Goal: Communication & Community: Answer question/provide support

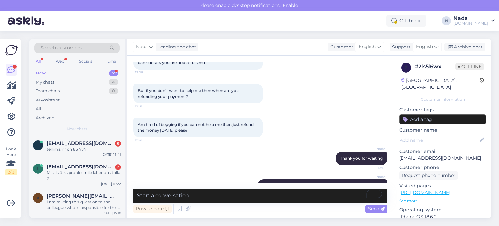
scroll to position [905, 0]
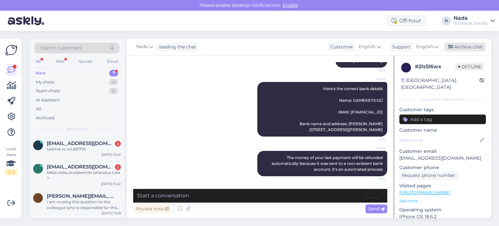
click at [465, 49] on div "Archive chat" at bounding box center [464, 47] width 41 height 9
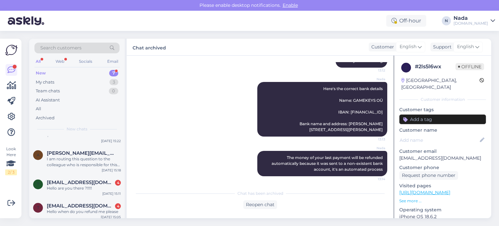
scroll to position [93, 0]
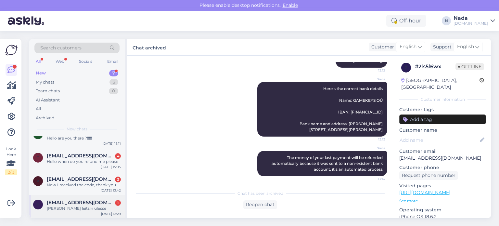
click at [87, 202] on span "kevinkepart9@gmail.com" at bounding box center [81, 202] width 68 height 6
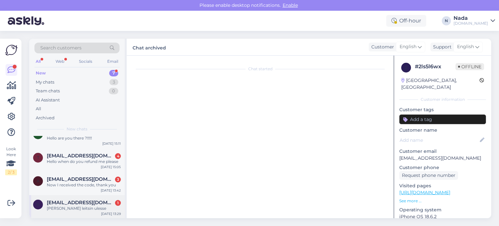
scroll to position [791, 0]
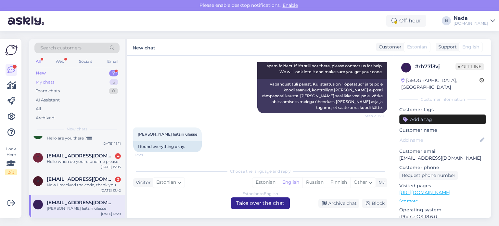
click at [76, 83] on div "My chats 3" at bounding box center [76, 82] width 85 height 9
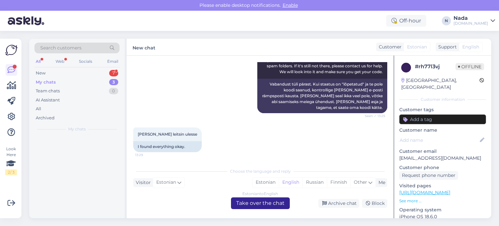
scroll to position [0, 0]
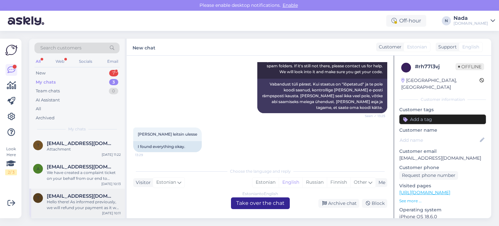
click at [77, 196] on span "thomaseverson22@gmail.com" at bounding box center [81, 196] width 68 height 6
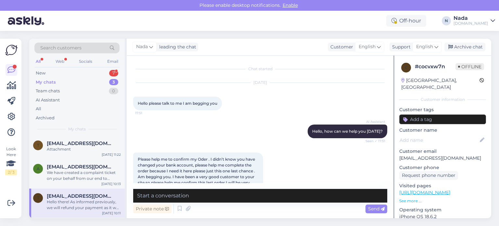
scroll to position [569, 0]
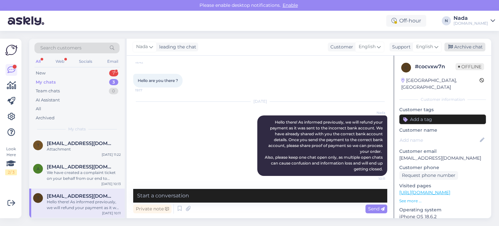
click at [472, 49] on div "Archive chat" at bounding box center [464, 47] width 41 height 9
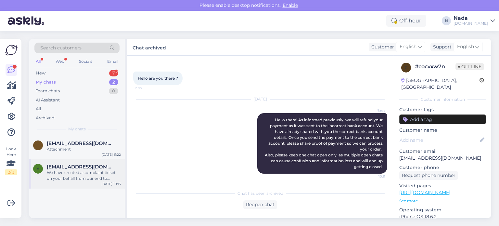
click at [64, 175] on div "We have created a complaint ticket on your behalf from our end to replace your …" at bounding box center [84, 175] width 74 height 12
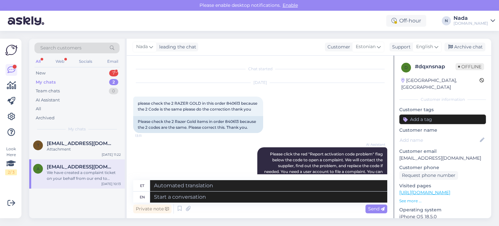
scroll to position [1909, 0]
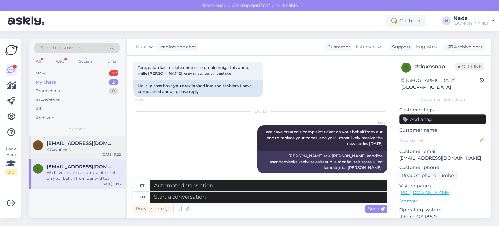
click at [83, 150] on div "Attachment" at bounding box center [84, 149] width 74 height 6
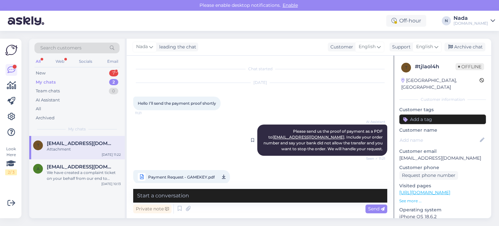
scroll to position [8, 0]
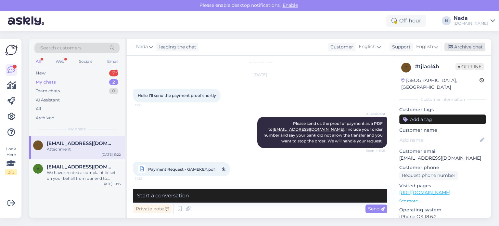
click at [479, 46] on div "Archive chat" at bounding box center [464, 47] width 41 height 9
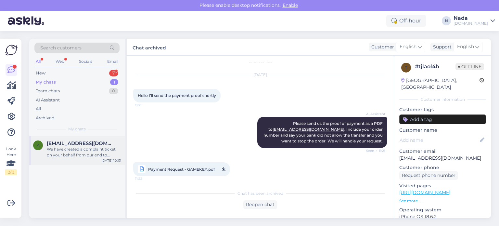
click at [92, 155] on div "We have created a complaint ticket on your behalf from our end to replace your …" at bounding box center [84, 152] width 74 height 12
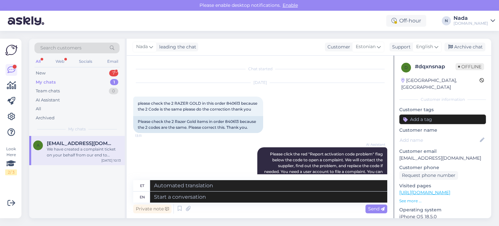
scroll to position [1909, 0]
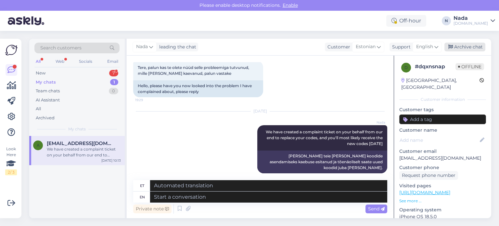
click at [461, 50] on div "Archive chat" at bounding box center [464, 47] width 41 height 9
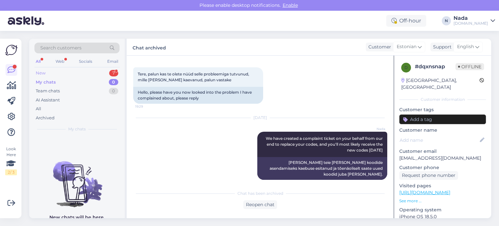
click at [62, 69] on div "New 7" at bounding box center [76, 72] width 85 height 9
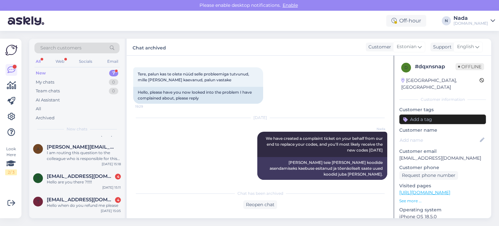
scroll to position [93, 0]
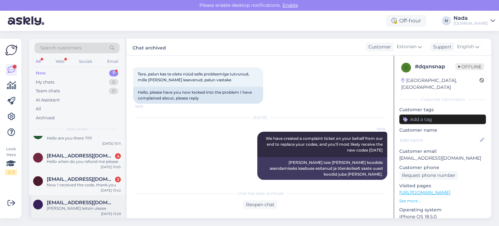
click at [84, 204] on span "kevinkepart9@gmail.com" at bounding box center [81, 202] width 68 height 6
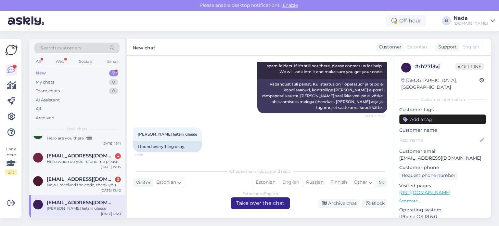
click at [277, 204] on div "Estonian to English Take over the chat" at bounding box center [260, 203] width 59 height 12
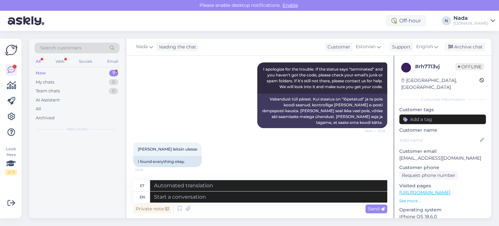
scroll to position [0, 0]
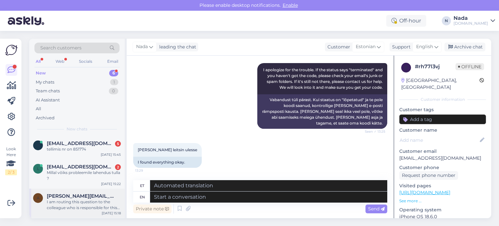
click at [92, 196] on span "andrus.remmelg@gmail.com" at bounding box center [81, 196] width 68 height 6
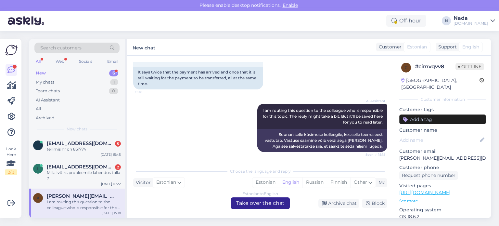
click at [246, 207] on div "Estonian to English Take over the chat" at bounding box center [260, 203] width 59 height 12
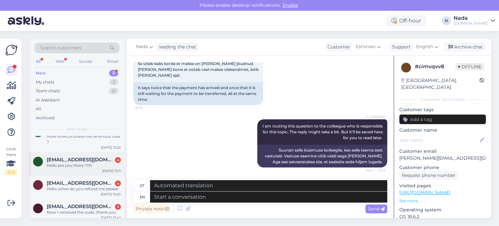
scroll to position [40, 0]
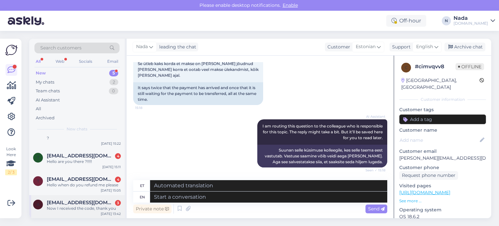
click at [78, 199] on span "aydinsun.93@gmail.com" at bounding box center [81, 202] width 68 height 6
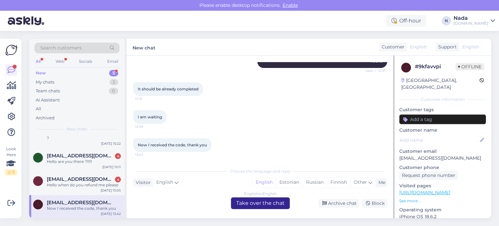
click at [250, 201] on div "English to English Take over the chat" at bounding box center [260, 203] width 59 height 12
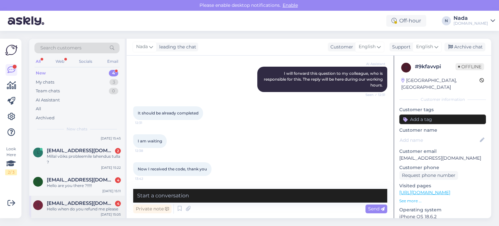
scroll to position [17, 0]
click at [79, 203] on span "thomaseverson22@gmail.com" at bounding box center [81, 202] width 68 height 6
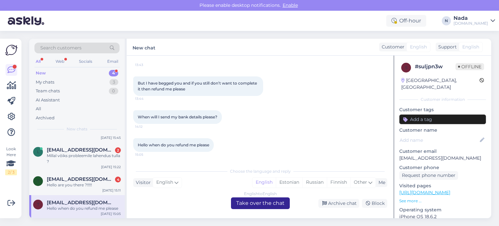
click at [272, 204] on div "English to English Take over the chat" at bounding box center [260, 203] width 59 height 12
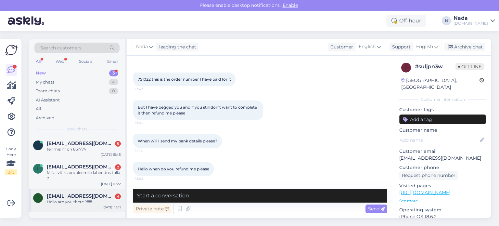
click at [80, 201] on div "Hello are you there ?!!!!!" at bounding box center [84, 202] width 74 height 6
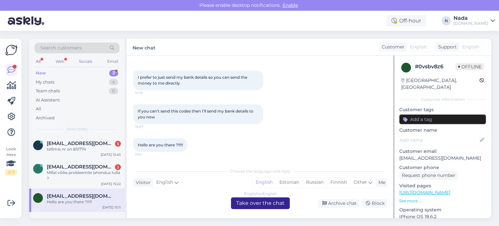
click at [255, 205] on div "English to English Take over the chat" at bounding box center [260, 203] width 59 height 12
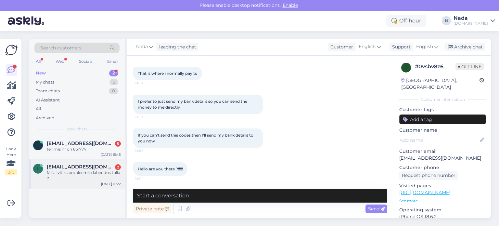
click at [78, 171] on div "Millal võiks probleemile lahendus tulla ?" at bounding box center [84, 175] width 74 height 12
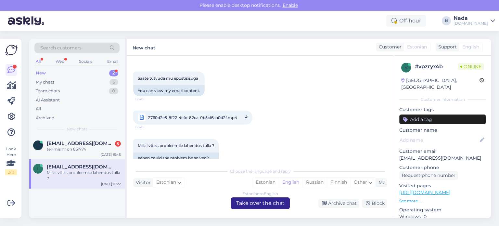
click at [272, 206] on div "Estonian to English Take over the chat" at bounding box center [260, 203] width 59 height 12
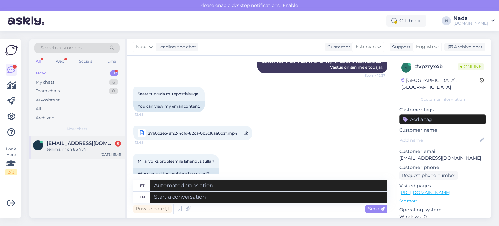
click at [90, 151] on div "tellimis nr on 851774" at bounding box center [84, 149] width 74 height 6
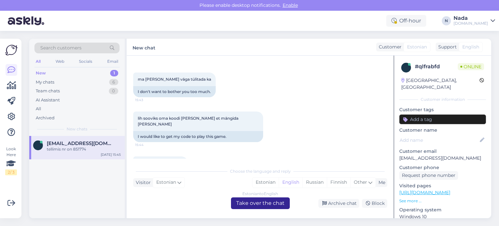
click at [243, 204] on div "Estonian to English Take over the chat" at bounding box center [260, 203] width 59 height 12
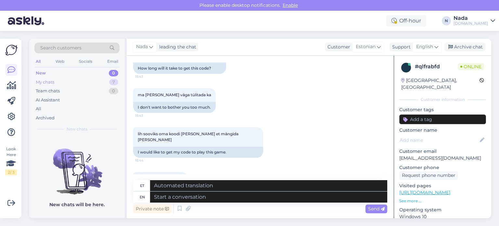
click at [66, 82] on div "My chats 7" at bounding box center [76, 82] width 85 height 9
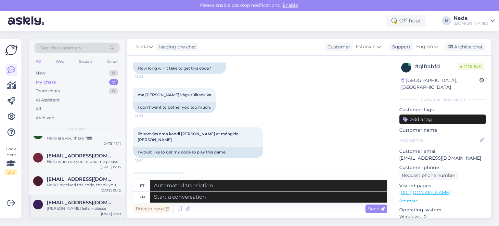
click at [75, 200] on span "kevinkepart9@gmail.com" at bounding box center [81, 202] width 68 height 6
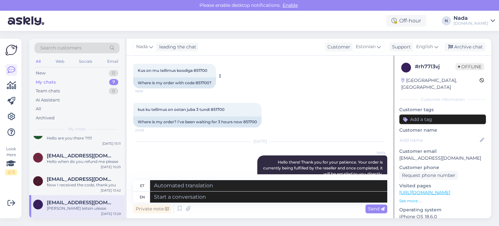
click at [207, 83] on div "Where is my order with code 851700?" at bounding box center [174, 82] width 83 height 11
copy div "851700"
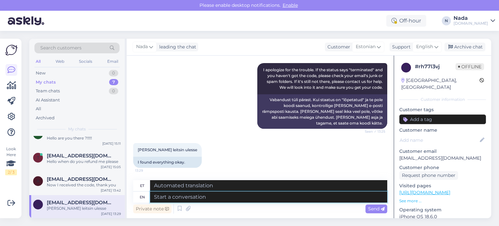
click at [248, 200] on textarea at bounding box center [268, 196] width 237 height 11
click at [474, 50] on div "Archive chat" at bounding box center [464, 47] width 41 height 9
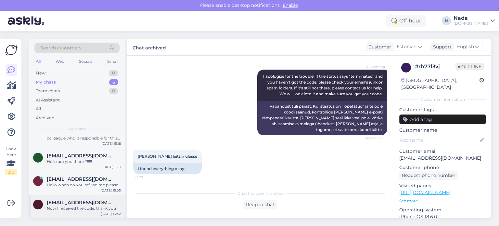
click at [76, 206] on div "Now I received the code, thank you" at bounding box center [84, 208] width 74 height 6
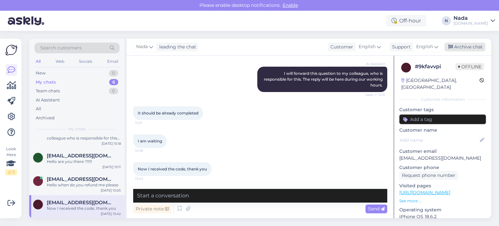
click at [463, 47] on div "Archive chat" at bounding box center [464, 47] width 41 height 9
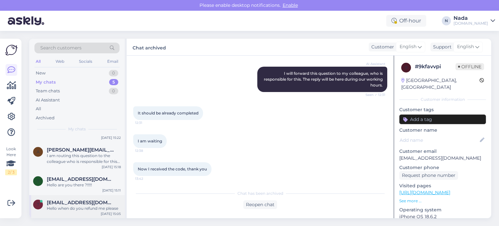
click at [68, 200] on span "thomaseverson22@gmail.com" at bounding box center [81, 202] width 68 height 6
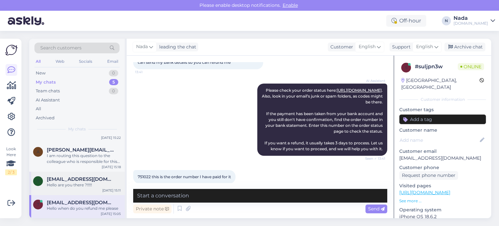
click at [89, 191] on div "t thomaseverson22@gmail.com Hello are you there ?!!!!! Sep 8 15:11" at bounding box center [76, 182] width 95 height 23
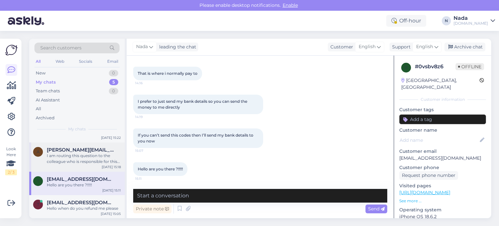
click at [93, 161] on div "I am routing this question to the colleague who is responsible for this topic. …" at bounding box center [84, 159] width 74 height 12
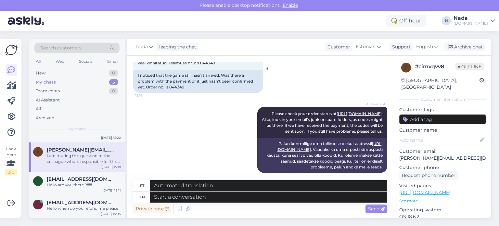
click at [181, 87] on div "I noticed that the game still hasn't arrived. Was there a problem with the paym…" at bounding box center [198, 81] width 130 height 23
copy div "844349"
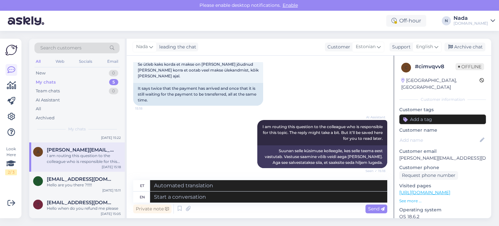
scroll to position [715, 0]
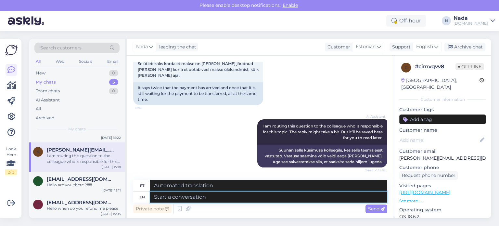
click at [261, 198] on textarea at bounding box center [268, 196] width 237 height 11
paste textarea "Hello there! Thank you for your patience. Your order is currently being fulfill…"
type textarea "Hello there! Thank you for your patience. Your order is currently being fulfill…"
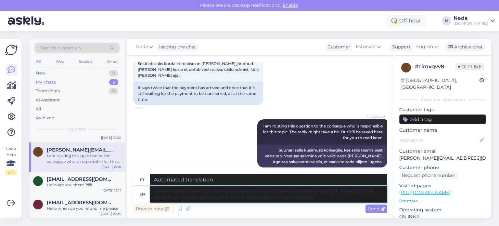
type textarea "Tere! Täname teid kannatlikkuse eest. Edasimüüja täidab teie tellimust ja kui s…"
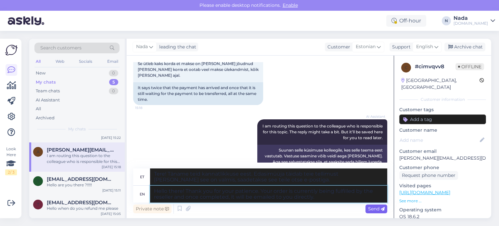
type textarea "Hello there! Thank you for your patience. Your order is currently being fulfill…"
click at [371, 206] on span "Send" at bounding box center [376, 208] width 17 height 6
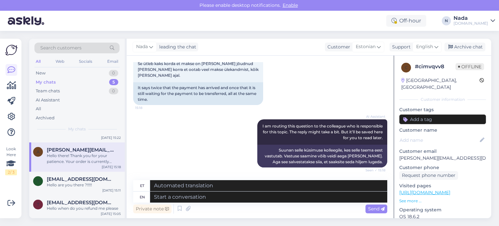
scroll to position [778, 0]
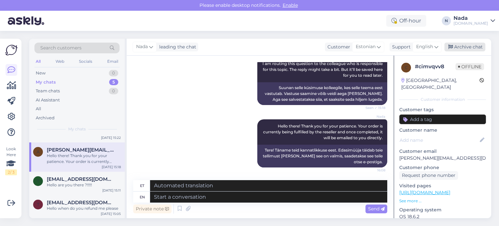
click at [461, 46] on div "Archive chat" at bounding box center [464, 47] width 41 height 9
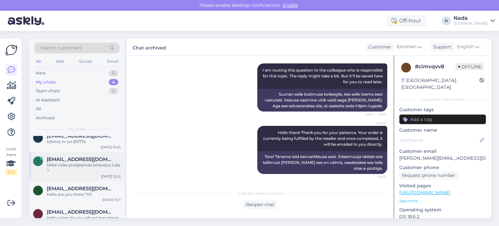
scroll to position [17, 0]
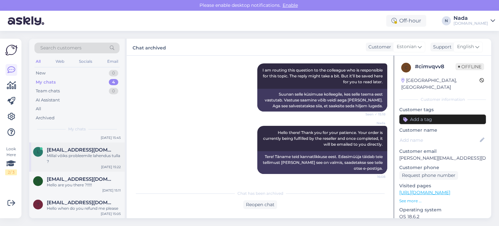
click at [87, 162] on div "Millal võiks probleemile lahendus tulla ?" at bounding box center [84, 159] width 74 height 12
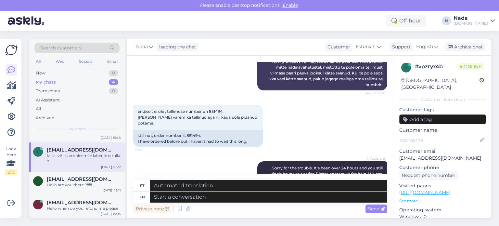
scroll to position [317, 0]
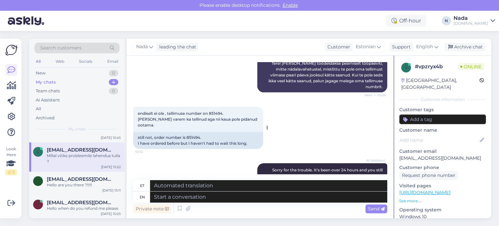
click at [193, 132] on div "still not, order number is 851494. I have ordered before but I haven't had to w…" at bounding box center [198, 140] width 130 height 17
copy div "851494"
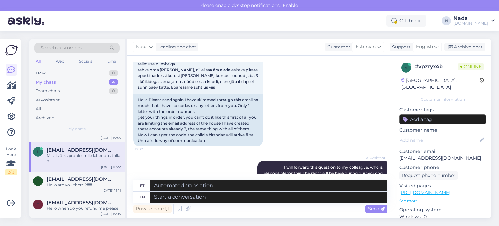
scroll to position [707, 0]
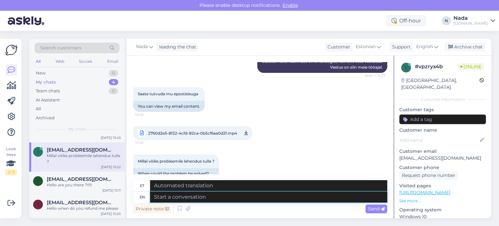
click at [253, 196] on textarea at bounding box center [268, 196] width 237 height 11
type textarea "Thank y"
type textarea "Tänan"
type textarea "Thank you f"
type textarea "Aitäh"
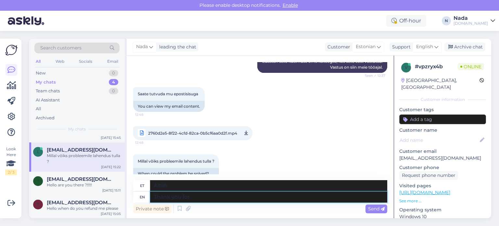
type textarea "Thank you for t"
type textarea "Tänan teid"
type textarea "Thank you for the cl"
type textarea "Tänan teid selle eest"
type textarea "Thank you for the clarification. I"
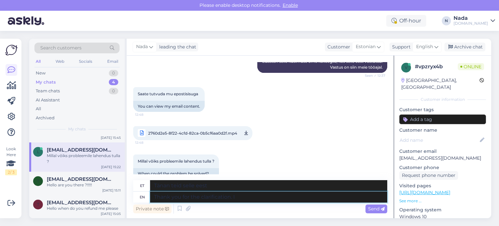
type textarea "Tänan selgituse eest."
type textarea "Thank you for the clarification. I wi"
type textarea "Tänan selgituse eest. Mina"
type textarea "Thank you for the clarification. I will"
type textarea "Tänan selgituse eest. Teen seda."
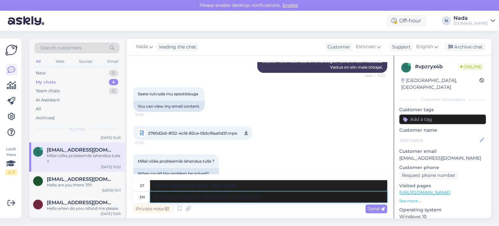
type textarea "Thank you for the clarification. I will be sha"
type textarea "Tänan selgituse eest. Ma teen seda."
type textarea "Thank you for the clarification. I will be sharing wi"
type textarea "Tänan selgituse eest. Jagan teiega."
type textarea "Thank you for the clarification. I will be sharing with yo"
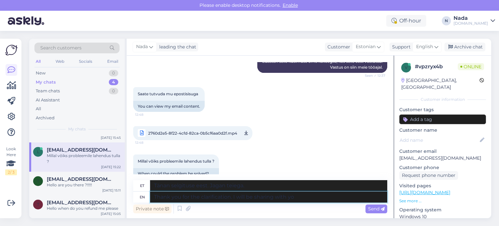
type textarea "Tänan selgituse eest. Jagan seda teiega."
type textarea "Thank you for the clarification. I will be sharing with you th"
type textarea "Tänan selgituse eest. Jagan teiega."
type textarea "Thank you for the clarification. I will be sharing with you the c"
type textarea "Tänan selgituse eest. Jagan teiega seda."
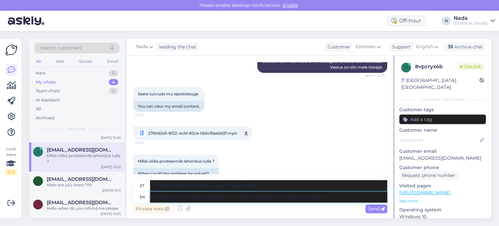
type textarea "Thank you for the clarification. I will be sharing with you the code l"
type textarea "Tänan selgituse eest. Jagan koodi teiega."
type textarea "Thank you for the clarification. I will be sharing with you the code link h"
type textarea "Tänan selgituse eest. Jagan teiega koodi linki."
type textarea "Thank you for the clarification. I will be sharing with you the code link here."
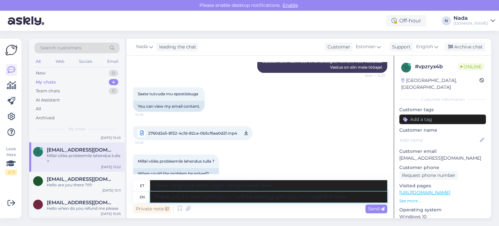
type textarea "Tänan selgituse eest. Jagan teiega siin koodi linki."
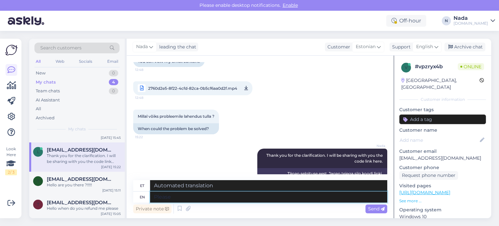
type textarea "Please"
type textarea "Palun"
type textarea "Please find you"
type textarea "Palun leia"
type textarea "Please find your c"
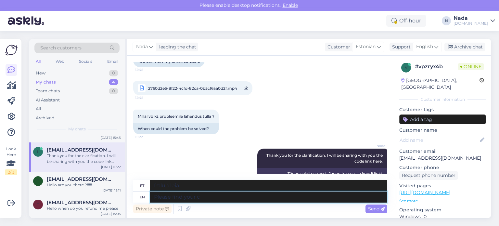
type textarea "Palun leia oma"
type textarea "Please find your code in"
type textarea "Palun leidke oma kood"
type textarea "Please find your code in the"
type textarea "Palun leia oma kood alt"
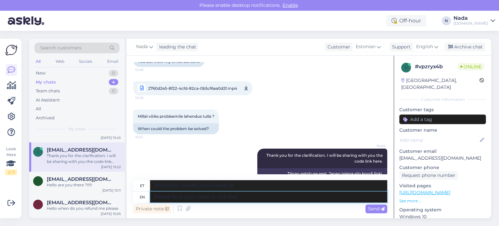
type textarea "Please find your code in the link b"
type textarea "Palun leia oma kood lingilt"
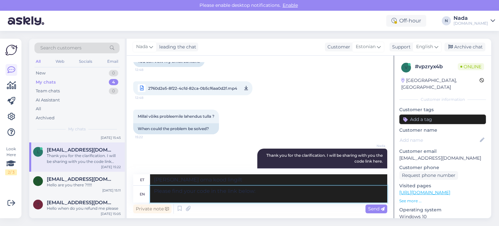
type textarea "Please find your code in the link below:"
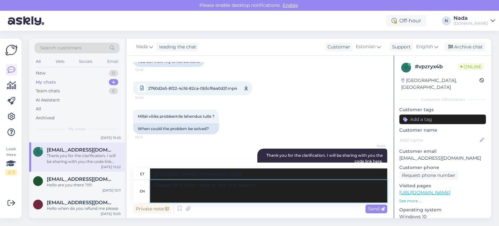
type textarea "Palun leia oma kood allolevalt lingilt:"
paste textarea "https://punktid.ee/file/851494/464705?t=066520c1"
type textarea "Please find your code in the link below: https://punktid.ee/file/851494/464705?…"
type textarea "Palun leiad oma koodi allolevalt lingilt: https://punktid.ee/file/851494/464705…"
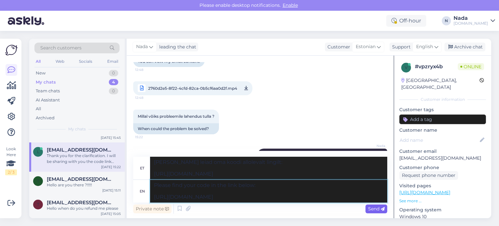
type textarea "Please find your code in the link below: https://punktid.ee/file/851494/464705?…"
click at [372, 208] on span "Send" at bounding box center [376, 208] width 17 height 6
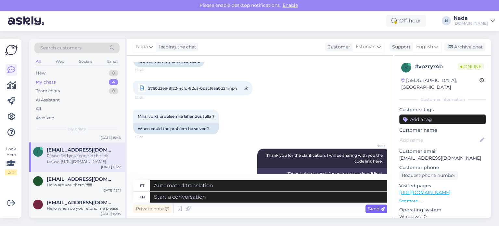
scroll to position [814, 0]
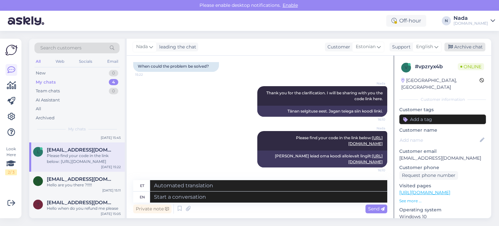
click at [457, 49] on div "Archive chat" at bounding box center [464, 47] width 41 height 9
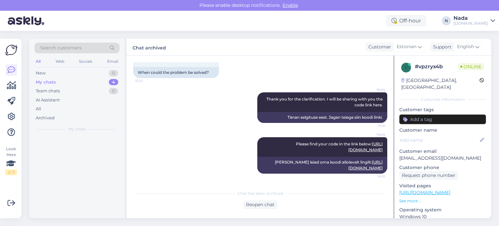
scroll to position [807, 0]
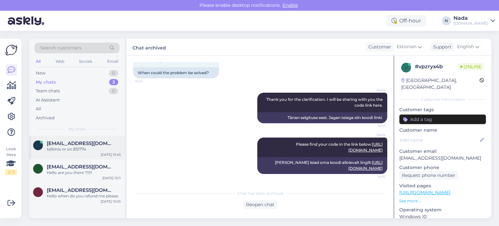
click at [91, 146] on div "tellimis nr on 851774" at bounding box center [84, 149] width 74 height 6
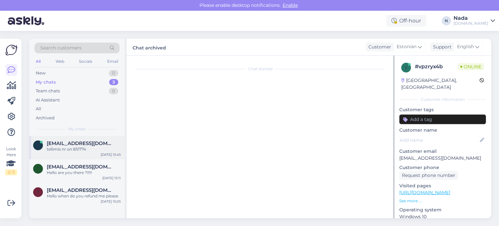
scroll to position [1228, 0]
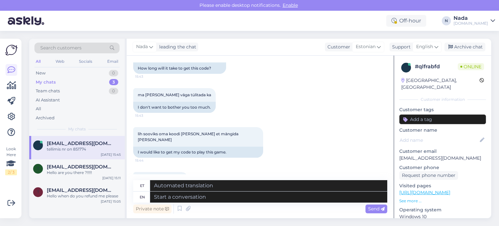
click at [180, 185] on div "order number is 851774" at bounding box center [160, 190] width 55 height 11
copy div "851774"
click at [461, 47] on div "Archive chat" at bounding box center [464, 47] width 41 height 9
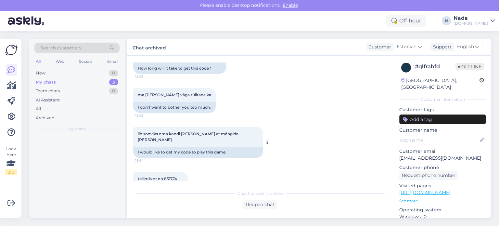
scroll to position [1221, 0]
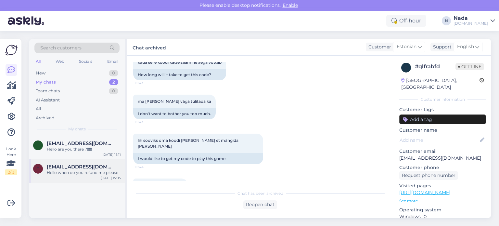
click at [77, 165] on span "thomaseverson22@gmail.com" at bounding box center [81, 167] width 68 height 6
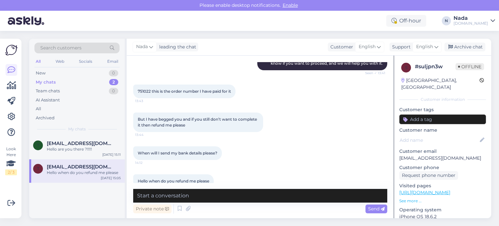
scroll to position [144, 0]
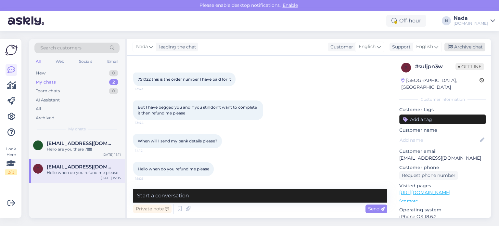
click at [471, 49] on div "Archive chat" at bounding box center [464, 47] width 41 height 9
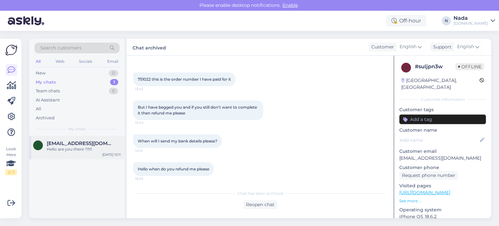
click at [81, 149] on div "Hello are you there ?!!!!!" at bounding box center [84, 149] width 74 height 6
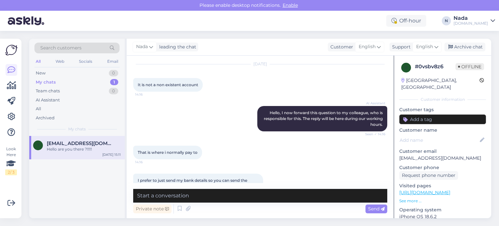
scroll to position [0, 0]
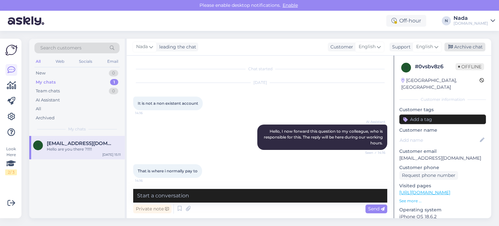
click at [477, 48] on div "Archive chat" at bounding box center [464, 47] width 41 height 9
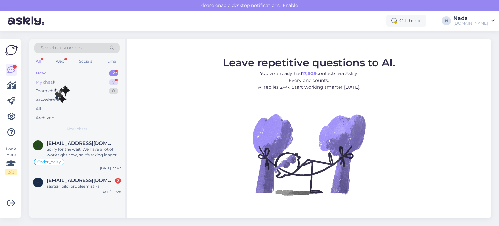
click at [62, 83] on div "My chats 7" at bounding box center [76, 82] width 85 height 9
click at [66, 80] on div "My chats 7" at bounding box center [76, 82] width 85 height 9
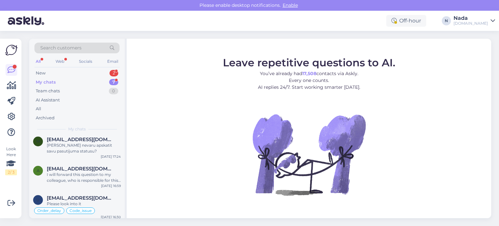
scroll to position [112, 0]
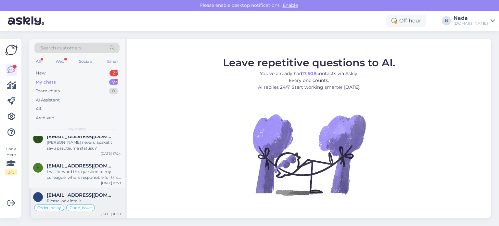
click at [80, 195] on span "[EMAIL_ADDRESS][DOMAIN_NAME]" at bounding box center [81, 195] width 68 height 6
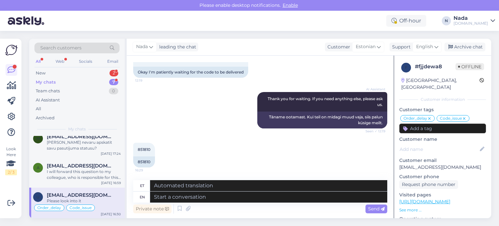
scroll to position [4352, 0]
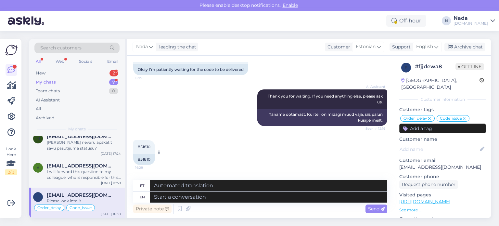
click at [148, 154] on div "851810" at bounding box center [144, 159] width 22 height 11
copy div "851810"
click at [225, 200] on textarea at bounding box center [268, 196] width 237 height 11
type textarea "Hello th"
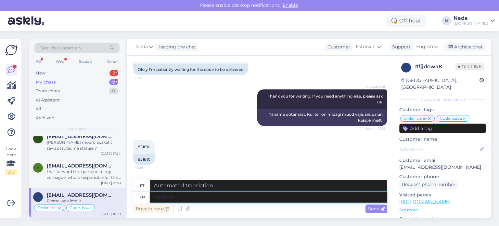
type textarea "Tere"
type textarea "Hello there!"
type textarea "Tere!"
type textarea "Hello there! Your or"
type textarea "Tere! Teie"
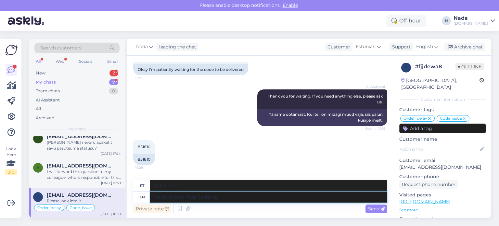
type textarea "Hello there! Your order is"
type textarea "Tere! Teie tellimus on"
type textarea "Hello there! Your order is currently be"
type textarea "Tere! Teie tellimus on hetkel"
type textarea "Hello there! Your order is currently bein"
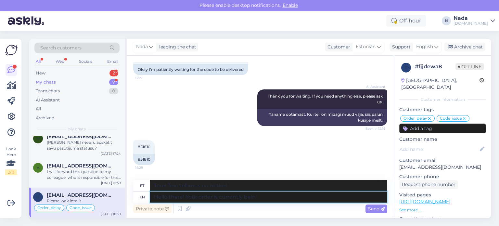
type textarea "Tere! Teie tellimust töödeldakse praegu"
type textarea "Hello there! Your order is currently being"
type textarea "Tere! Teie tellimust töödeldakse."
type textarea "Hello there! Your order is currently being reviewed b"
type textarea "Tere! Teie tellimust vaadatakse praegu üle"
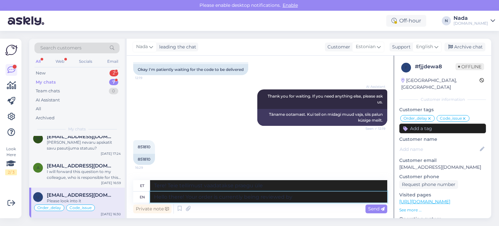
type textarea "Hello there! Your order is currently being reviewed by h"
type textarea "Tere! Teie tellimust vaatab praegu üle"
type textarea "Hello there! Your order is currently being reviewed by the higher t"
type textarea "Tere! Teie tellimust vaatab praegu üle kõrgem juht"
type textarea "Hello there! Your order is currently being reviewed by the higher team and"
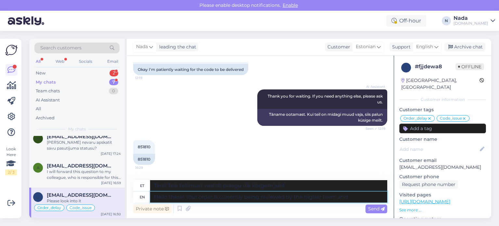
type textarea "Tere! Teie tellimust vaatab praegu üle kõrgem meeskond."
type textarea "Hello there! Your order is currently being reviewed by the higher team and the"
type textarea "Tere! Teie tellimust vaatab praegu üle kõrgem meeskond ja"
type textarea "Hello there! Your order is currently being reviewed by the higher team and the …"
type textarea "Tere! Teie tellimust vaatavad praegu üle kõrgem meeskond ja pank."
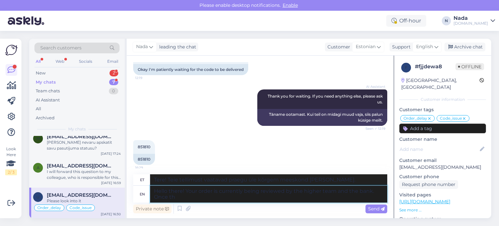
type textarea "Hello there! Your order is currently being reviewed by the higher team and the …"
type textarea "Tere! Teie tellimust vaatavad praegu üle kõrgem meeskond ja pank. Kui"
type textarea "Hello there! Your order is currently being reviewed by the higher team and the …"
type textarea "Tere! Teie tellimust vaatavad praegu üle kõrgem meeskond ja pank. Kui uurimine …"
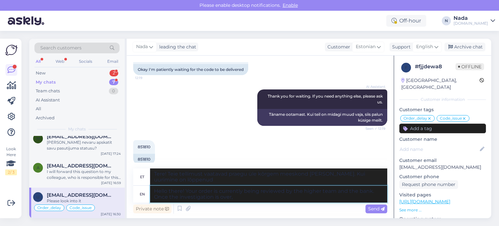
type textarea "Hello there! Your order is currently being reviewed by the higher team and the …"
type textarea "Tere! Teie tellimust vaatavad praegu üle kõrgem meeskond ja pank. Kui uurimine …"
type textarea "Hello there! Your order is currently being reviewed by the higher team and the …"
type textarea "Tere! Teie tellimust vaatavad praegu üle kõrgem meeskond ja pank. Kui uurimine …"
type textarea "Hello there! Your order is currently being reviewed by the higher team and the …"
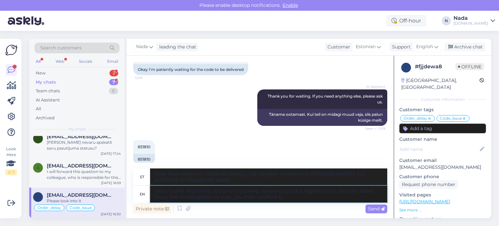
type textarea "Tere! Teie tellimust vaatavad praegu üle kõrgem meeskond ja pank. Kui uurimine …"
type textarea "Hello there! Your order is currently being reviewed by the higher team and the …"
type textarea "Tere! Teie tellimust vaatavad praegu üle kõrgem meeskond ja pank. Kui uurimine …"
type textarea "Hello there! Your order is currently being reviewed by the higher team and the …"
type textarea "Tere! Teie tellimust vaatavad praegu üle kõrgem meeskond ja pank. Kui uurimine …"
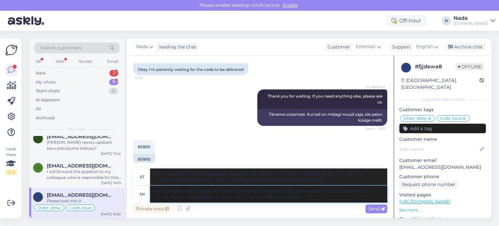
click at [313, 198] on textarea "Hello there! Your order is currently being reviewed by the higher team and the …" at bounding box center [268, 193] width 237 height 17
type textarea "Hello there! Your order is currently being reviewed by the higher team and the …"
click at [369, 207] on span "Send" at bounding box center [376, 208] width 17 height 6
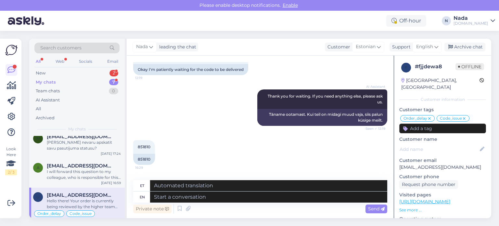
scroll to position [4655, 0]
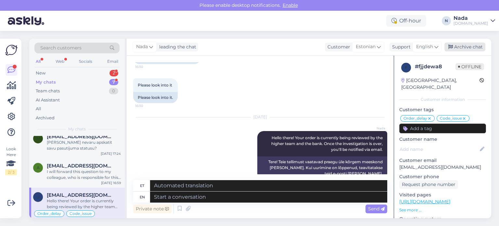
click at [461, 50] on div "Archive chat" at bounding box center [464, 47] width 41 height 9
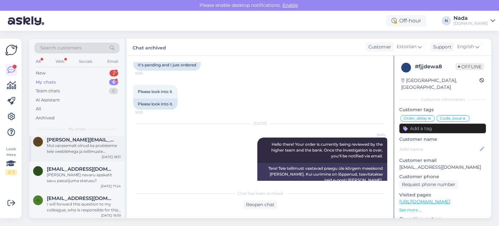
scroll to position [81, 0]
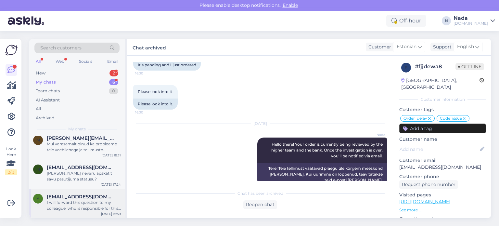
click at [92, 205] on div "I will forward this question to my colleague, who is responsible for this. The …" at bounding box center [84, 205] width 74 height 12
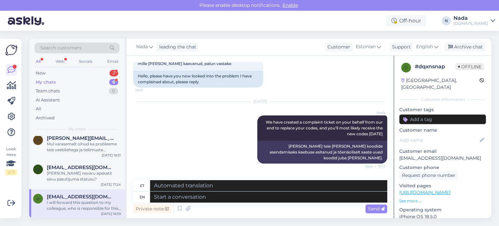
scroll to position [2016, 0]
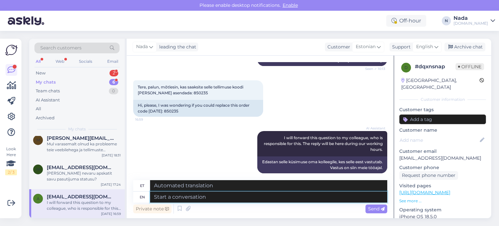
click at [228, 197] on textarea at bounding box center [268, 196] width 237 height 11
click at [178, 209] on icon at bounding box center [180, 209] width 8 height 10
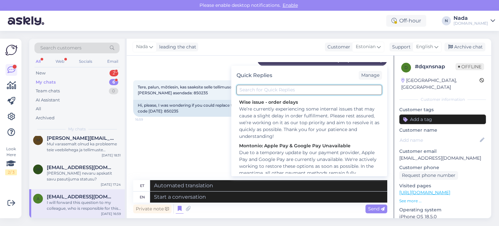
click at [267, 92] on input "text" at bounding box center [308, 90] width 145 height 10
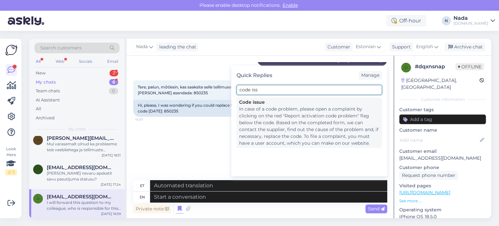
type input "code iss"
click at [269, 115] on div "In case of a code problem, please open a complaint by clicking on the red "Repo…" at bounding box center [309, 125] width 140 height 41
type textarea "Koodiprobleemi korral avage kaebus, klõpsates koodi all punasel lipul "Teata ak…"
type textarea "In case of a code problem, please open a complaint by clicking on the red "Repo…"
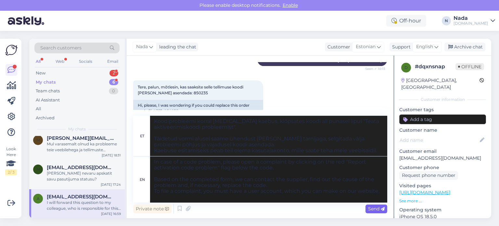
click at [385, 210] on div "Send" at bounding box center [376, 208] width 22 height 9
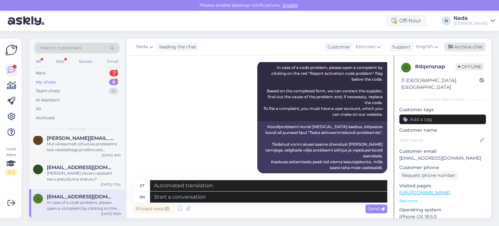
click at [478, 47] on div "Archive chat" at bounding box center [464, 47] width 41 height 9
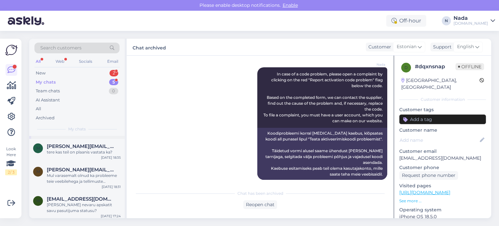
scroll to position [52, 0]
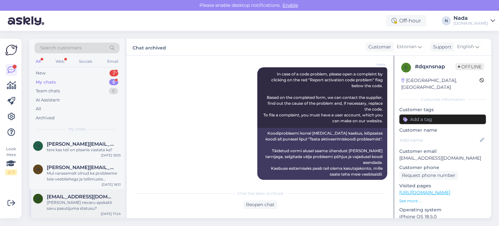
click at [99, 197] on span "martinscelms4@gmail.com" at bounding box center [81, 196] width 68 height 6
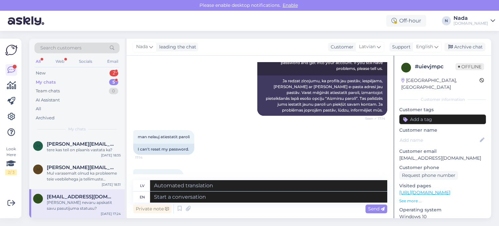
scroll to position [195, 0]
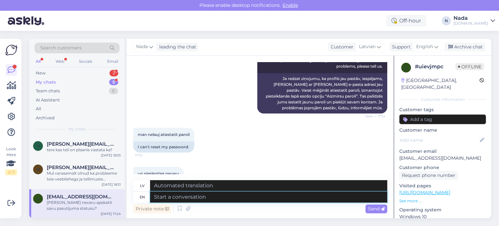
click at [309, 196] on textarea at bounding box center [268, 196] width 237 height 11
paste textarea "Please share with us your order number if you still haven't received it."
type textarea "Please share with us your order number if you still haven't received it."
type textarea "Lūdzu, kopīgojiet ar mums savu pasūtījuma numuru, ja vēl neesat to saņēmis."
type textarea "Please share with us your order number if you still haven't received it."
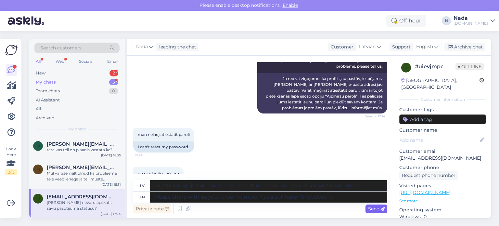
click at [374, 209] on span "Send" at bounding box center [376, 208] width 17 height 6
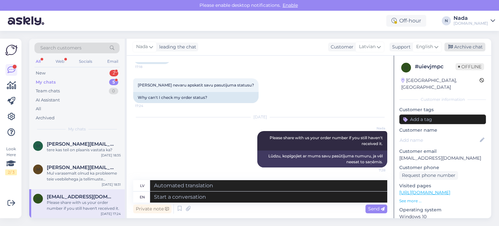
click at [471, 48] on div "Archive chat" at bounding box center [464, 47] width 41 height 9
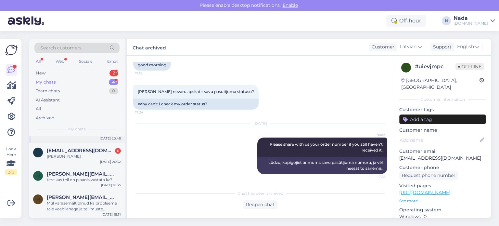
scroll to position [23, 0]
click at [97, 193] on span "marcelpov@gmail.com" at bounding box center [81, 196] width 68 height 6
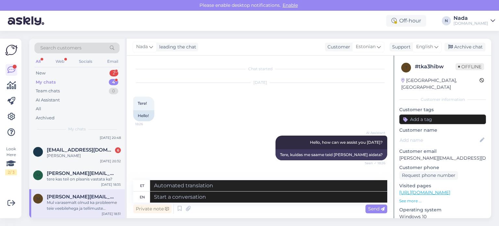
scroll to position [260, 0]
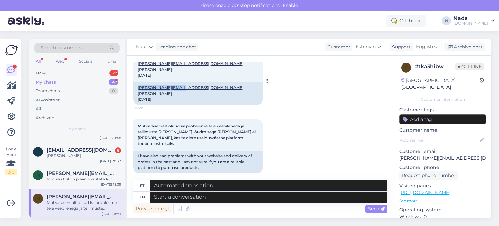
drag, startPoint x: 186, startPoint y: 87, endPoint x: 138, endPoint y: 88, distance: 47.7
click at [138, 88] on div "marcelpov@gmail.com Marcel Povilaitis 18.09.2004" at bounding box center [198, 93] width 130 height 23
copy link "marcelpov@gmail.com"
drag, startPoint x: 174, startPoint y: 94, endPoint x: 139, endPoint y: 93, distance: 35.4
click at [139, 93] on div "marcelpov@gmail.com Marcel Povilaitis 18.09.2004" at bounding box center [198, 93] width 130 height 23
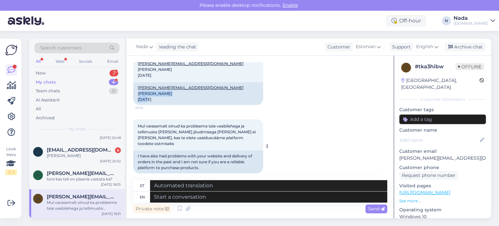
copy div "Marcel Povilaitis"
click at [244, 197] on textarea at bounding box center [268, 196] width 237 height 11
type textarea "Please"
type textarea "Palun"
type textarea "Please reset y"
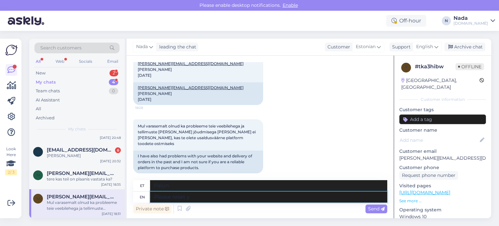
type textarea "Palun lähtestage"
type textarea "Please reset your p"
type textarea "Palun lähtestage oma"
type textarea "Please reset your pass"
type textarea "Palun lähtestage oma pa"
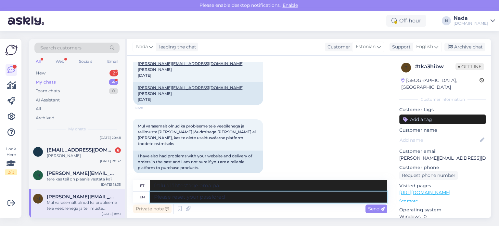
type textarea "Please reset your passfored b"
type textarea "Palun lähtestage oma parool"
type textarea "Please reset your passfored by clicking o"
type textarea "Palun lähtestage oma parool, klõpsates"
type textarea "Please reset your passfored by clicking on"
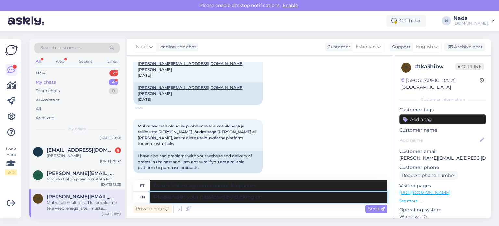
type textarea "Palun lähtestage oma parool, klõpsates nupul"
type textarea "Please reset your passfored by clicking on 'Forgot"
type textarea "Palun lähtestage oma parool, klõpsates nupul „Unustasin”"
type textarea "Please reset your passfored by clicking on 'Forgot Password' a"
type textarea "Palun lähtestage oma parool, klõpsates nupul „Unustasin parooli”."
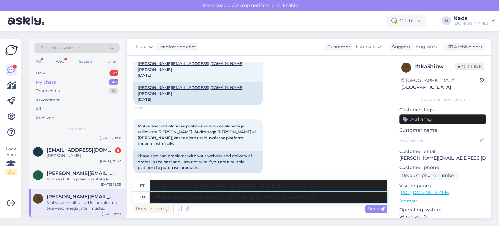
type textarea "Please reset your passfored by clicking on 'Forgot Password' at"
type textarea "Palun lähtestage oma parool, klõpsates nupul „Unustasin parooli“ aadressil"
type textarea "Please reset your passfored by clicking on 'Forgot Password' at the m"
type textarea "Palun lähtestage oma parool, klõpsates nupul „Unustasin parooli“"
type textarea "Please reset your passfored by clicking on 'Forgot Password' at the login p"
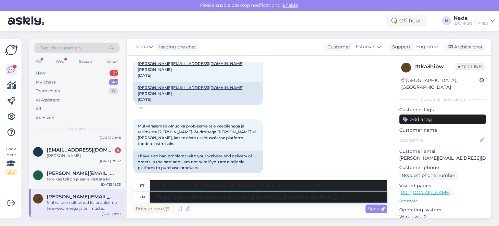
type textarea "Palun lähtestage oma parool, klõpsates sisselogimisel nupul „Unustasin parooli”."
type textarea "Please reset your passfored by clicking on 'Forgot Password' at the login page"
type textarea "Palun lähtestage oma parool, klõpsates sisselogimislehel nupul „Unustasin paroo…"
click at [358, 198] on textarea "Please reset your password by clicking on 'Forgot Password' at the login page" at bounding box center [268, 196] width 237 height 11
type textarea "Please reset your password by clicking on 'Forgot Password' at the login page"
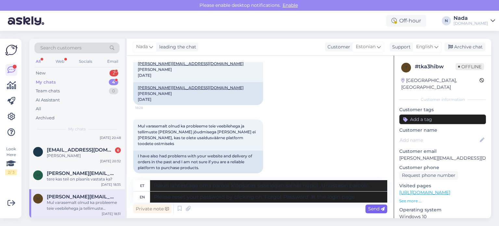
click at [372, 206] on span "Send" at bounding box center [376, 208] width 17 height 6
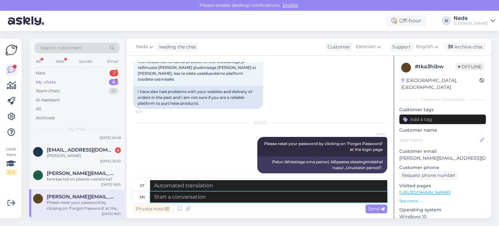
click at [296, 201] on textarea at bounding box center [268, 196] width 237 height 11
type textarea "If yo"
type textarea "Kui"
type textarea "If you're"
type textarea "Kui sa oled"
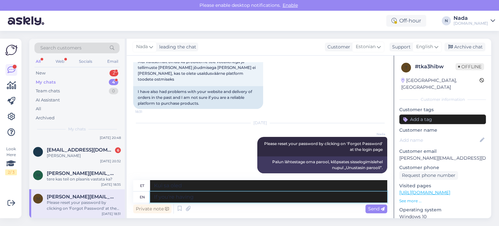
type textarea "If you're having"
type textarea "Kui sul on"
type textarea "If you're having any i"
type textarea "Kui teil on mingeid"
type textarea "If you're having any issues wi"
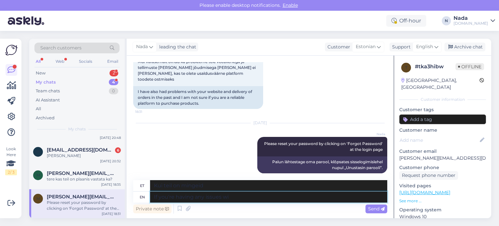
type textarea "Kui teil on probleeme"
type textarea "If you're having any issues with an"
type textarea "Kui teil on mingeid probleeme"
type textarea "If you're having any issues with an o"
type textarea "Kui teil on probleeme"
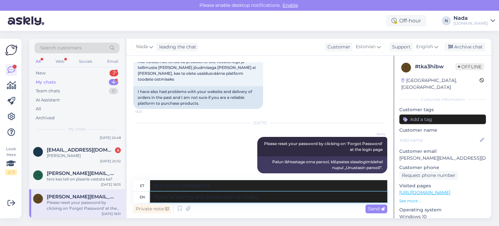
type textarea "If you're having any issues with an order, p"
type textarea "Kui teil on tellimusega probleeme,"
type textarea "If you're having any issues with an order, pleaseprovide us"
type textarea "Kui teil on tellimusega probleeme, palun andke teada"
type textarea "If you're having any issues with an order, pleaseprovide us wi"
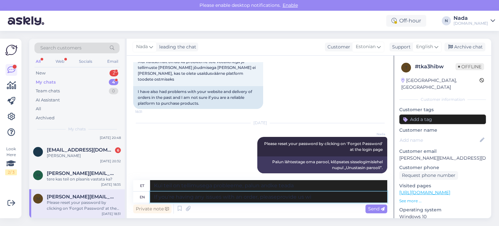
type textarea "Kui teil on tellimusega probleeme, palun andke meile teada"
type textarea "If you're having any issues with an order, pleaseprovide us with the"
type textarea "Kui teil on tellimusega probleeme, palun edastage meile"
type textarea "If you're having any issues with an order, pleaseprovide us with the order n"
type textarea "Kui teil on tellimusega probleeme, palun edastage meile tellimus"
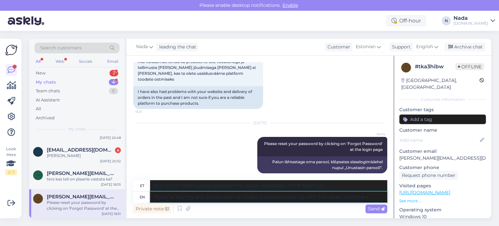
type textarea "If you're having any issues with an order, pleaseprovide us with the order numb…"
type textarea "Kui teil on tellimusega probleeme, palun edastage meile tellimuse number"
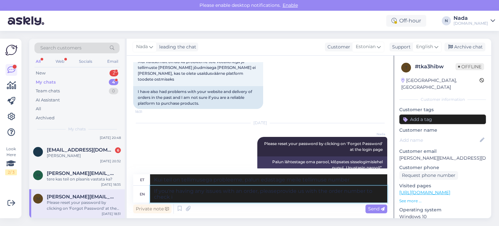
type textarea "If you're having any issues with an order, pleaseprovide us with the order numb…"
type textarea "Kui teil on tellimusega probleeme, palun edastage meile tellimuse number, et sa…"
type textarea "If you're having any issues with an order, pleaseprovide us with the order numb…"
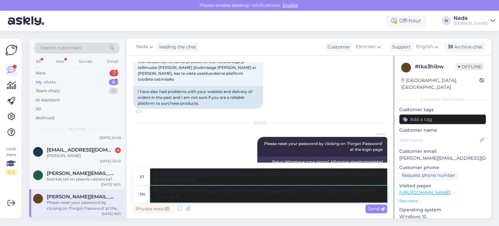
type textarea "Kui teil on tellimusega probleeme, palun edastage meile tellimuse number, et sa…"
type textarea "If you're having any issues with an order, pleaseprovide us with the order numb…"
type textarea "Kui teil on tellimusega probleeme, palun edastage meile tellimuse number, et sa…"
type textarea "If you're having any issues with an order, pleaseprovide us with the order numb…"
type textarea "Kui teil on tellimusega probleeme, palun edastage meile tellimuse number, et sa…"
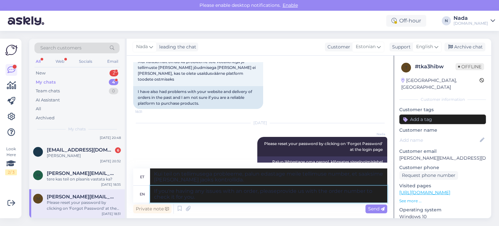
click at [276, 192] on textarea "If you're having any issues with an order, pleaseprovide us with the order numb…" at bounding box center [268, 193] width 237 height 17
type textarea "If you're having any issues with an order, please provide us with the order num…"
click at [373, 205] on div "Send" at bounding box center [376, 208] width 22 height 9
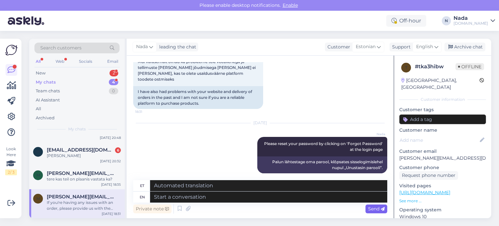
scroll to position [375, 0]
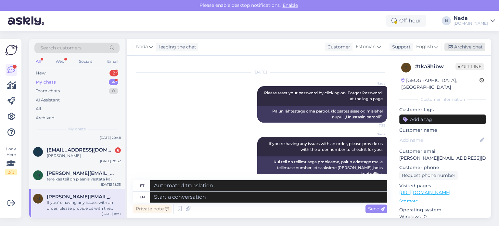
click at [459, 45] on div "Archive chat" at bounding box center [464, 47] width 41 height 9
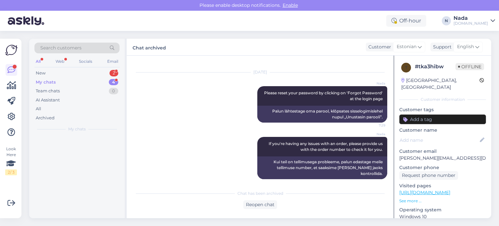
scroll to position [368, 0]
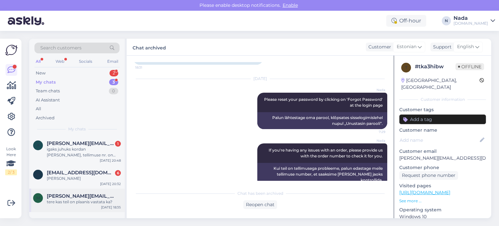
click at [93, 193] on span "marcelpov@gmail.com" at bounding box center [81, 196] width 68 height 6
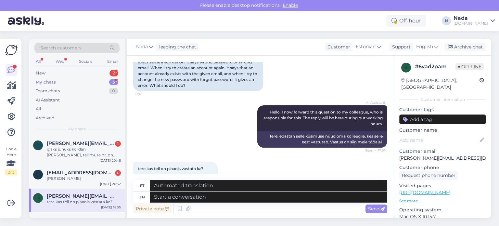
scroll to position [97, 0]
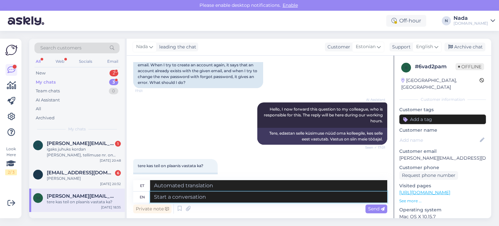
click at [263, 198] on textarea at bounding box center [268, 196] width 237 height 11
type textarea "Please"
type textarea "Palun"
type textarea "Please try to"
type textarea "Palun proovige"
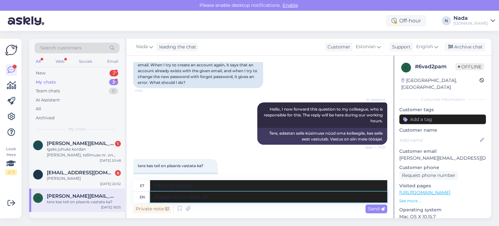
type textarea "Please try to reset you"
type textarea "Palun proovige lähtestada"
type textarea "Please try to reset your"
type textarea "Palun proovige oma lähtestada"
type textarea "Please try to reset your password b"
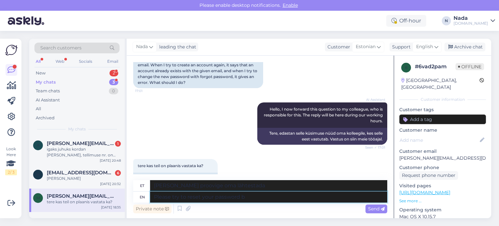
type textarea "Palun proovige oma parooli lähtestada"
type textarea "Please try to reset your password by"
type textarea "Palun proovige oma parool lähtestada, kasutades"
type textarea "Please try to reset your password by clicking o"
type textarea "Palun proovige oma parooli lähtestada, klõpsates"
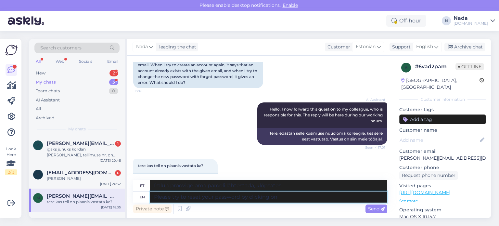
type textarea "Please try to reset your password by clicking on'"
type textarea "Palun proovige oma parooli lähtestada, klõpsates nupul '"
type textarea "Please try to reset your password by clicking on"
type textarea "Palun proovige oma parooli lähtestada, klõpsates nupul"
type textarea "Please try to reset your password by clicking on 'Forgo"
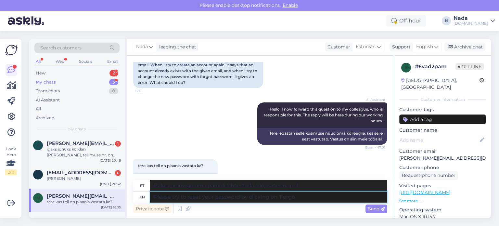
type textarea "Palun proovige oma parooli lähtestada, klõpsates nupul '"
type textarea "Please try to reset your password by clicking on 'Forgot"
type textarea "Palun proovige oma parooli lähtestada, klõpsates nupul „Unustasin”"
type textarea "Please try to reset your password by clicking on 'Forgot Password' at"
type textarea "Palun proovige oma parooli lähtestada, klõpsates nupul „Unustasin parooli”."
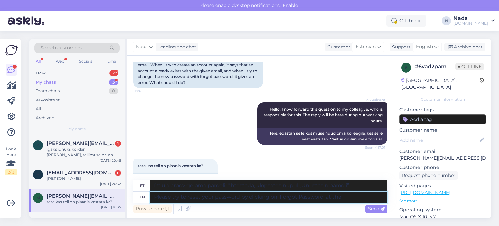
type textarea "Please try to reset your password by clicking on 'Forgot Password' at the"
type textarea "Palun proovige oma parooli lähtestada, klõpsates nupul „Unustasin parooli” aadr…"
type textarea "Please try to reset your password by clicking on 'Forgot Password' at the l"
type textarea "Palun proovige oma parooli lähtestada, klõpsates nupul „Unustasin parooli”"
type textarea "Please try to reset your password by clicking on 'Forgot Password' at the login…"
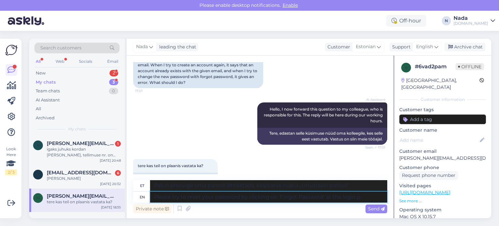
type textarea "Palun proovige oma parooli lähtestada, klõpsates sisselogimisel nupul „Unustasi…"
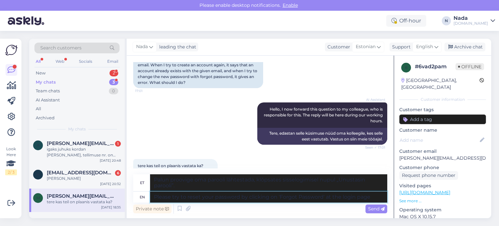
type textarea "Please try to reset your password by clicking on 'Forgot Password' at the login…"
type textarea "Palun proovige oma parooli lähtestada, klõpsates sisselogimislehel nupul „Unust…"
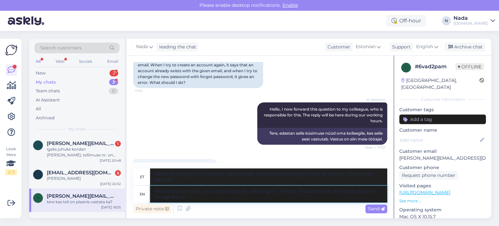
type textarea "Please try to reset your password by clicking on 'Forgot Password' at the login…"
type textarea "Palun proovige oma parooli lähtestada, klõpsates inkognito režiimis sisselogimi…"
type textarea "Please try to reset your password by clicking on 'Forgot Password' at the login…"
type textarea "Palun proovige oma parooli lähtestada, klõpsates inkognito režiimis sisselogimi…"
type textarea "Please try to reset your password by clicking on 'Forgot Password' at the login…"
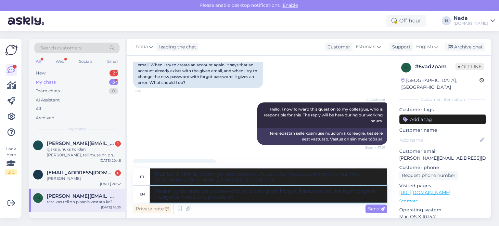
type textarea "Palun proovige oma parooli lähtestada, klõpsates inkognito režiimis sisselogimi…"
type textarea "Please try to reset your password by clicking on 'Forgot Password' at the login…"
type textarea "Palun proovige oma parooli lähtestada, klõpsates inkognito režiimis või privaat…"
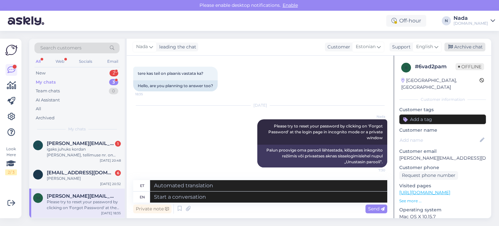
click at [464, 47] on div "Archive chat" at bounding box center [464, 47] width 41 height 9
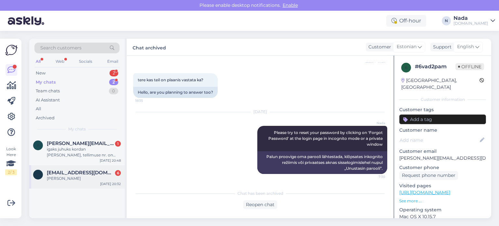
click at [62, 182] on div "h hendrisaks1@gmail.com 6 vasta Sep 8 20:32" at bounding box center [76, 176] width 95 height 23
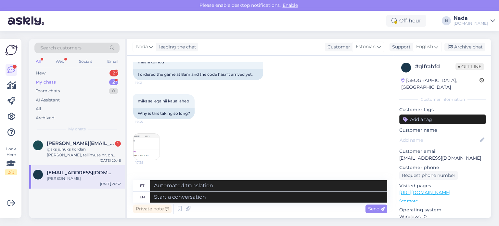
scroll to position [1641, 0]
click at [153, 132] on img at bounding box center [146, 145] width 26 height 26
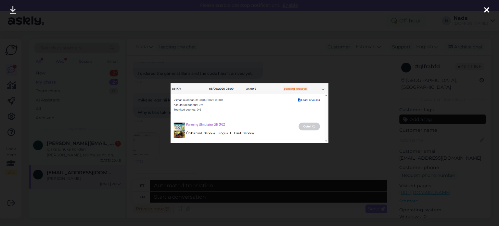
click at [279, 161] on div at bounding box center [249, 113] width 499 height 226
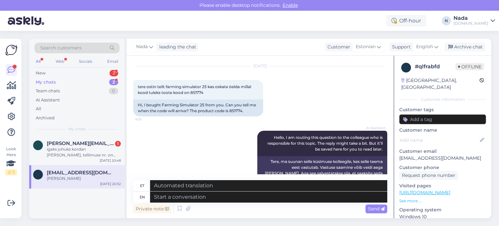
scroll to position [0, 0]
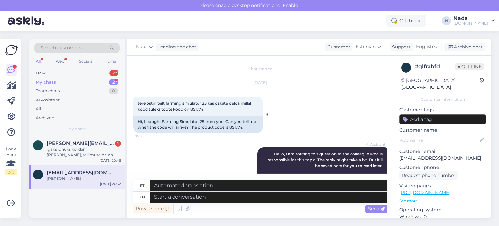
click at [235, 127] on div "Hi, I bought Farming Simulator 25 from you. Can you tell me when the code will …" at bounding box center [198, 124] width 130 height 17
copy div "851774"
click at [466, 46] on div "Archive chat" at bounding box center [464, 47] width 41 height 9
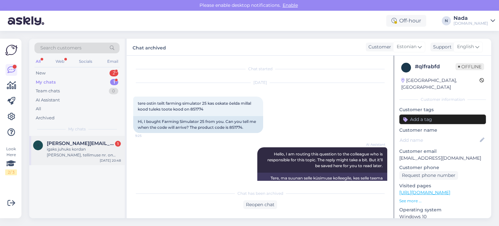
click at [87, 155] on div "igaks juhuks kordan asjad üle, tellimuse nr. on 844349 toode oli GTA 5 ning ole…" at bounding box center [84, 152] width 74 height 12
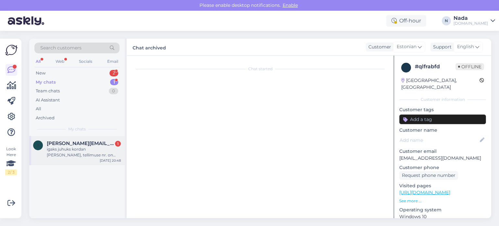
scroll to position [1072, 0]
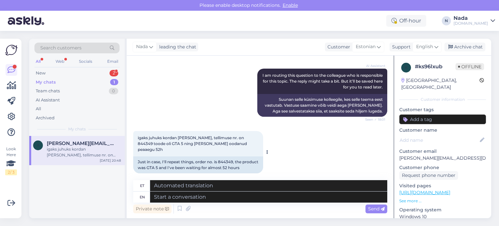
click at [228, 156] on div "Just in case, I'll repeat things, order no. is 844349, the product was GTA 5 an…" at bounding box center [198, 164] width 130 height 17
copy div "844349"
click at [251, 197] on textarea at bounding box center [268, 196] width 237 height 11
paste textarea "Hello there! Thank you for your patience and we apologize for this inconvenienc…"
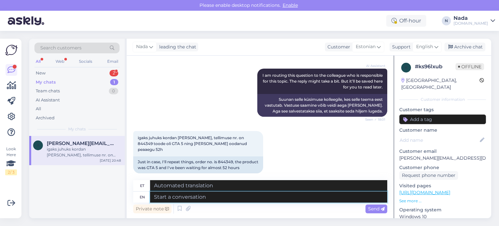
type textarea "Hello there! Thank you for your patience and we apologize for this inconvenienc…"
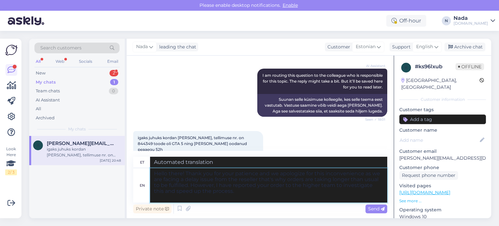
type textarea "Tere! Täname teid kannatlikkuse eest ja vabandame ebamugavuste pärast, kuna eda…"
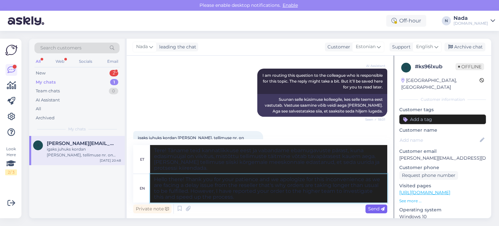
type textarea "Hello there! Thank you for your patience and we apologize for this inconvenienc…"
click at [385, 211] on div "Send" at bounding box center [376, 208] width 22 height 9
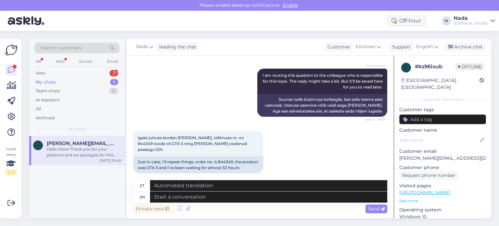
scroll to position [1171, 0]
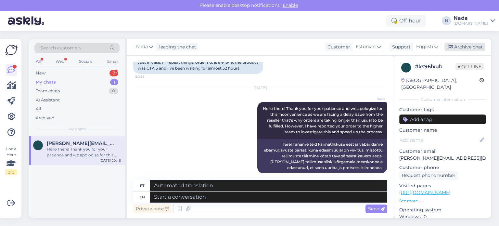
click at [481, 46] on div "Archive chat" at bounding box center [464, 47] width 41 height 9
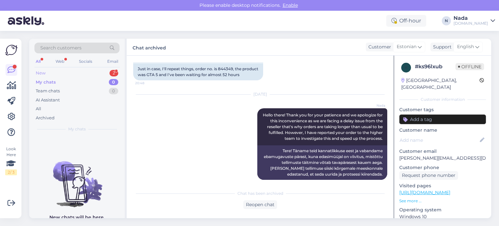
click at [42, 73] on div "New" at bounding box center [41, 73] width 10 height 6
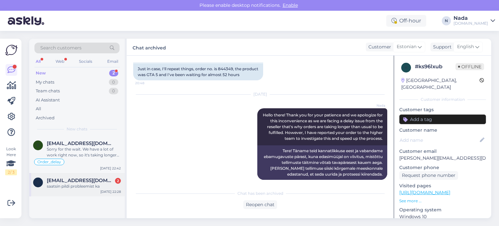
click at [84, 187] on div "saatsin pildi probleemist ka" at bounding box center [84, 186] width 74 height 6
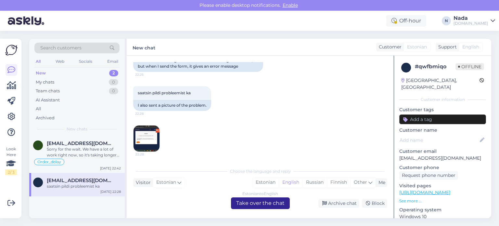
click at [244, 203] on div "Estonian to English Take over the chat" at bounding box center [260, 203] width 59 height 12
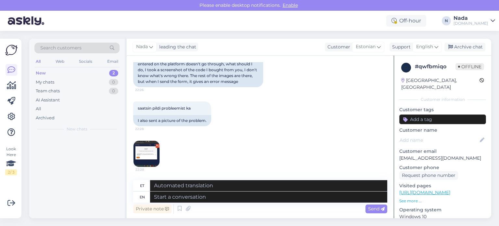
scroll to position [599, 0]
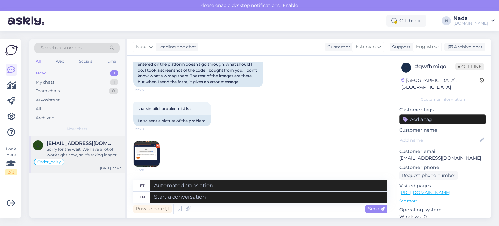
click at [69, 153] on div "Sorry for the wait. We have a lot of work right now, so it's taking longer to s…" at bounding box center [84, 152] width 74 height 12
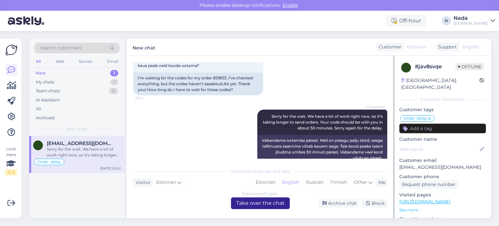
click at [244, 205] on div "Estonian to English Take over the chat" at bounding box center [260, 203] width 59 height 12
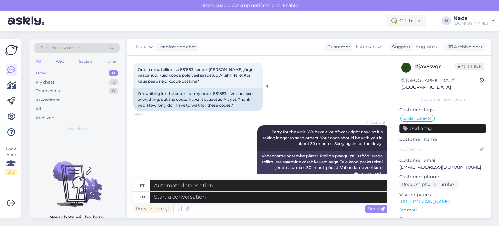
click at [221, 88] on div "I'm waiting for the codes for my order 851853. I've checked everything, but the…" at bounding box center [198, 99] width 130 height 23
copy div "851853"
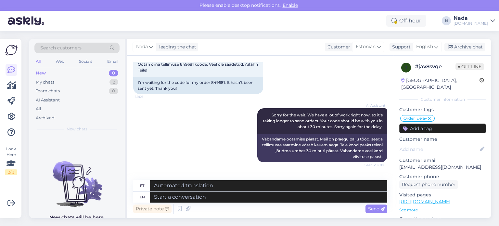
scroll to position [5135, 0]
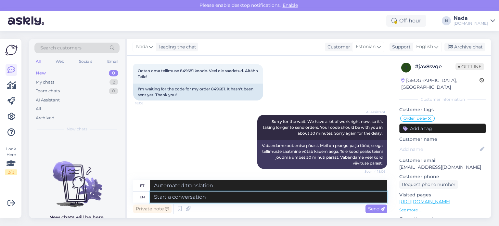
click at [230, 196] on textarea at bounding box center [268, 196] width 237 height 11
paste textarea "Thank you for your patience. It looks like your order is completed and emailed …"
type textarea "Thank you for your patience. It looks like your order is completed and emailed …"
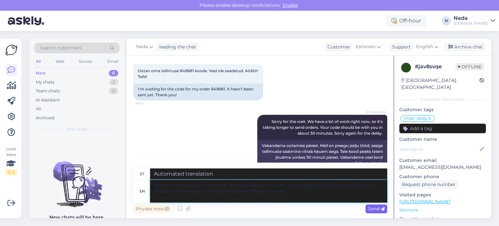
type textarea "Täname kannatlikkuse eest. Paistab, et teie tellimus on esitatud ja teile e-pos…"
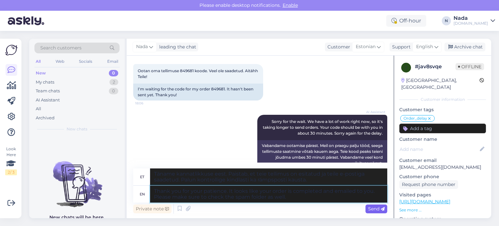
type textarea "Thank you for your patience. It looks like your order is completed and emailed …"
click at [377, 207] on span "Send" at bounding box center [376, 208] width 17 height 6
click at [378, 209] on span "Send" at bounding box center [376, 208] width 17 height 6
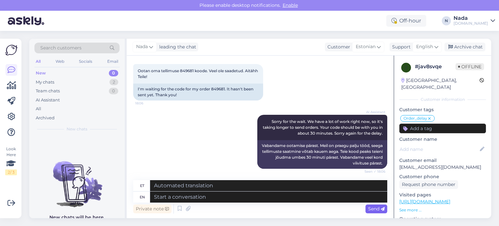
scroll to position [5536, 0]
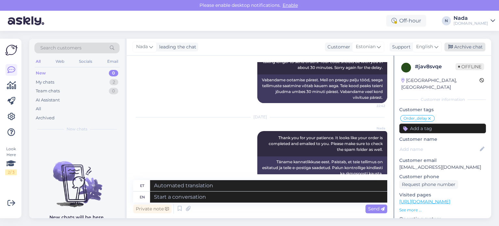
click at [477, 46] on div "Archive chat" at bounding box center [464, 47] width 41 height 9
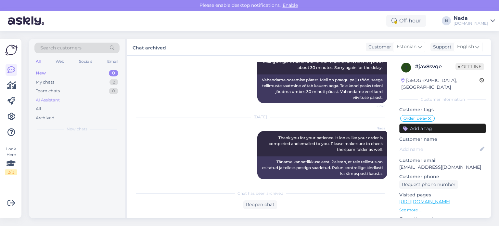
scroll to position [5529, 0]
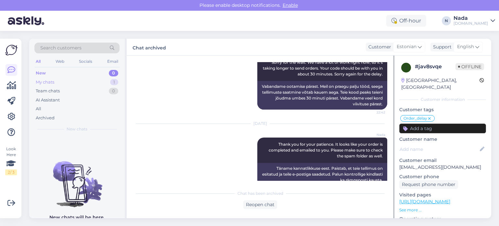
click at [68, 85] on div "My chats 1" at bounding box center [76, 82] width 85 height 9
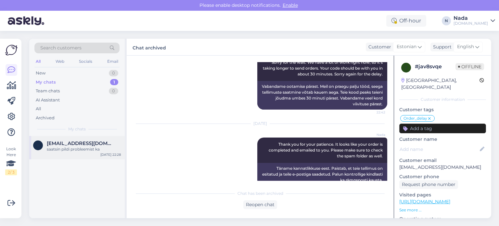
click at [75, 150] on div "saatsin pildi probleemist ka" at bounding box center [84, 149] width 74 height 6
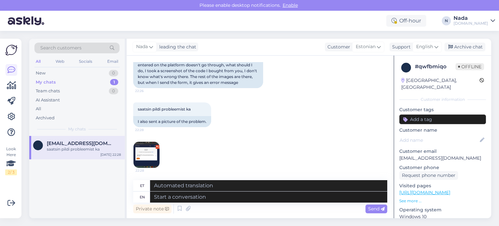
scroll to position [599, 0]
click at [151, 152] on img at bounding box center [146, 154] width 26 height 26
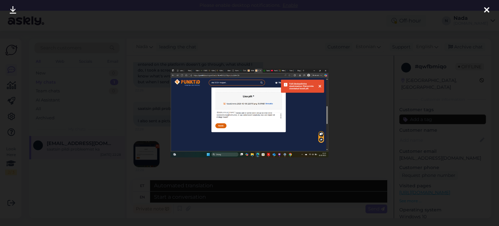
click at [174, 166] on div at bounding box center [249, 113] width 499 height 226
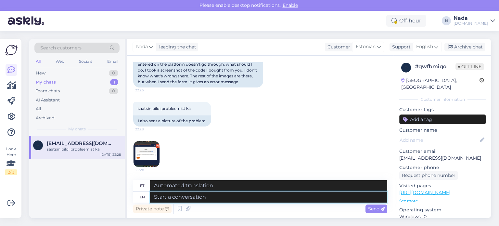
click at [248, 197] on textarea at bounding box center [268, 196] width 237 height 11
paste textarea "in this case, please send full-screen screenshots from a browser with the follo…"
type textarea "in this case, please send full-screen screenshots from a browser with the follo…"
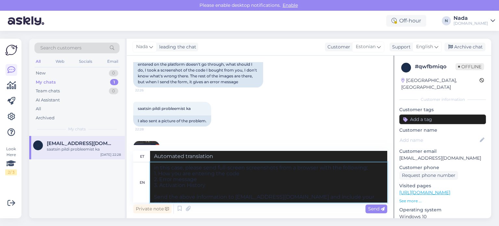
type textarea "Sellisel juhul palun saatke brauserist täisekraanil kuvatavad ekraanipildid jär…"
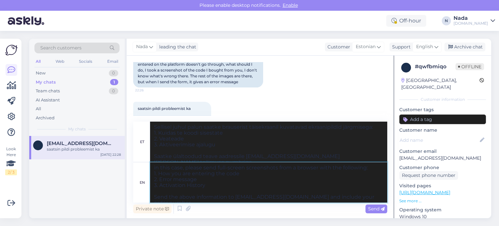
click at [156, 167] on textarea "in this case, please send full-screen screenshots from a browser with the follo…" at bounding box center [268, 182] width 237 height 40
type textarea "In this case, please send full-screen screenshots from a browser with the follo…"
type textarea "Sellisel juhul palun saatke brauserist täisekraanil ekraanipildid järgmisega: 1…"
click at [154, 168] on textarea "In this case, please send full-screen screenshots from a browser with the follo…" at bounding box center [268, 182] width 237 height 40
type textarea "In this case, please send full-screen screenshots from a browser with the follo…"
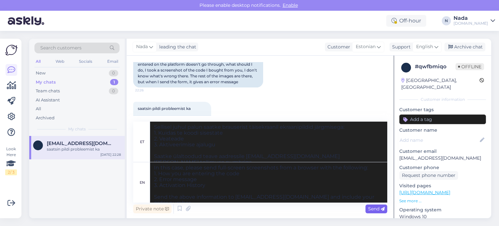
click at [366, 208] on div "Send" at bounding box center [376, 208] width 22 height 9
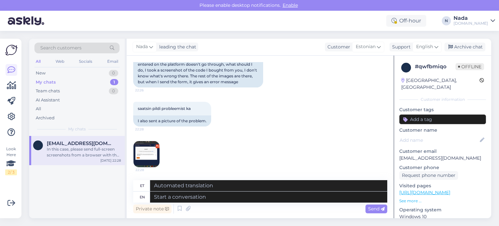
scroll to position [733, 0]
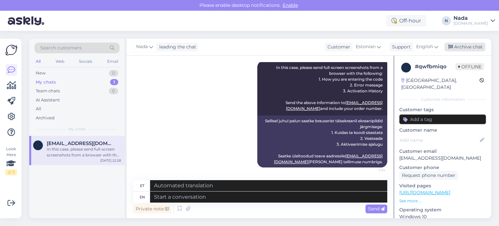
click at [462, 48] on div "Archive chat" at bounding box center [464, 47] width 41 height 9
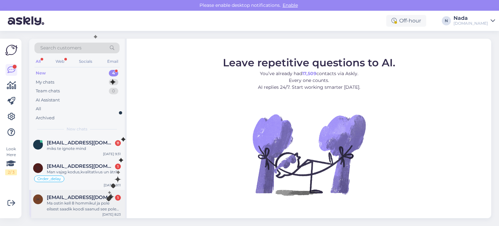
scroll to position [30, 0]
click at [95, 206] on div "Ma ostin kell 8 hommikul ja pole eilsest saadik koodi saanud see pole kiire töö…" at bounding box center [84, 206] width 74 height 12
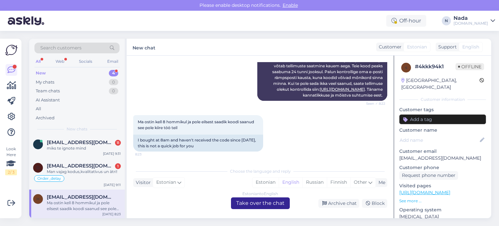
click at [248, 205] on div "Estonian to English Take over the chat" at bounding box center [260, 203] width 59 height 12
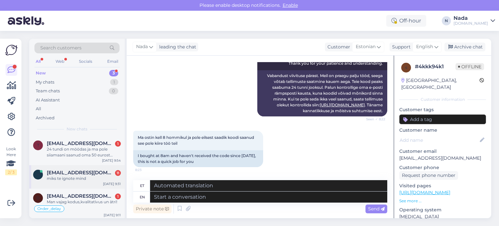
scroll to position [1, 0]
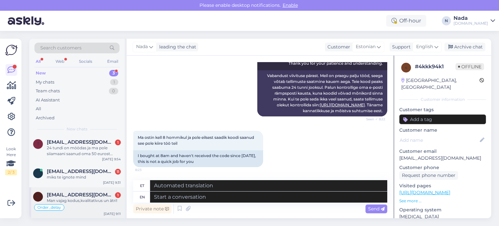
click at [88, 197] on div "Man vajag kodus,kvalitatīvus un ātri!" at bounding box center [84, 200] width 74 height 6
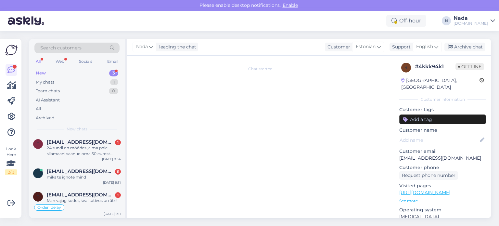
scroll to position [0, 0]
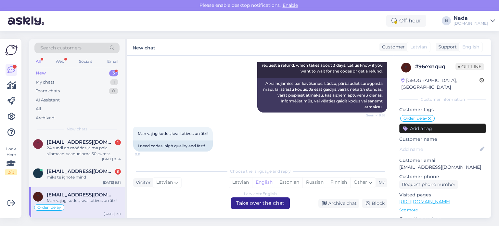
click at [260, 199] on div "Latvian to English Take over the chat" at bounding box center [260, 203] width 59 height 12
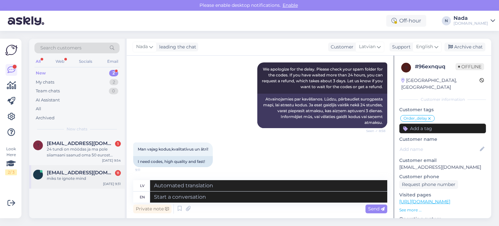
click at [75, 177] on div "miks te ignote mind" at bounding box center [84, 178] width 74 height 6
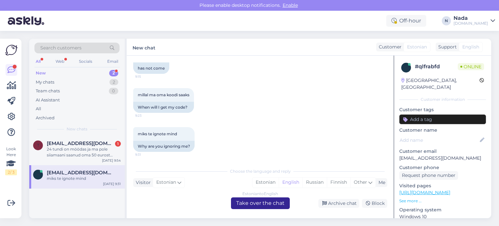
click at [279, 207] on div "Estonian to English Take over the chat" at bounding box center [260, 203] width 59 height 12
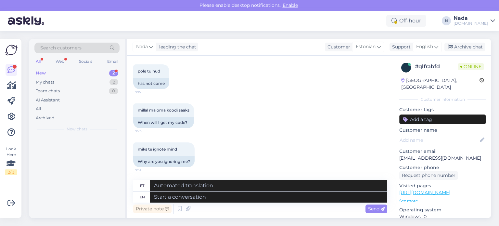
scroll to position [2532, 0]
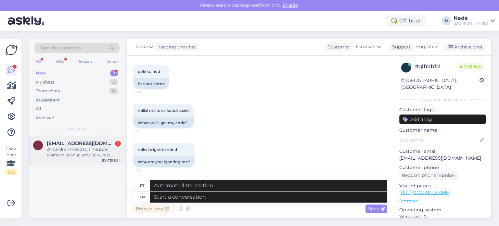
click at [90, 138] on div "t talvaruku21@gmail.com 1 24 tundi on möödas ja ma pole siiamaani saanud oma 50…" at bounding box center [76, 150] width 95 height 29
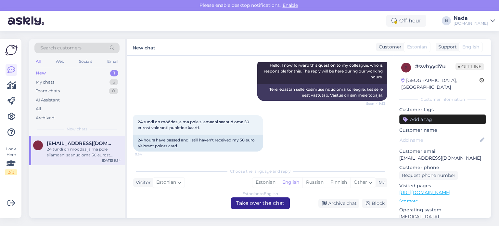
click at [263, 205] on div "Estonian to English Take over the chat" at bounding box center [260, 203] width 59 height 12
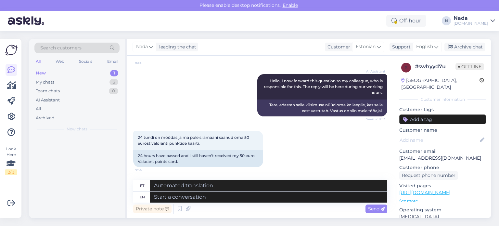
scroll to position [347, 0]
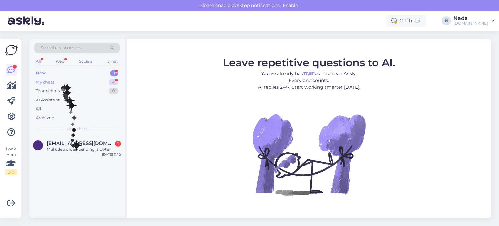
click at [62, 81] on div "My chats 4" at bounding box center [76, 82] width 85 height 9
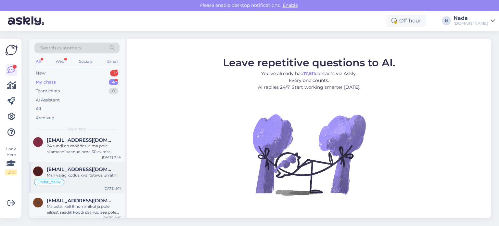
scroll to position [36, 0]
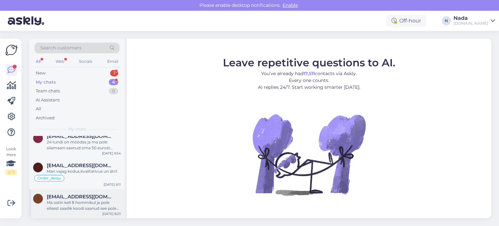
click at [81, 198] on span "[EMAIL_ADDRESS][DOMAIN_NAME]" at bounding box center [81, 196] width 68 height 6
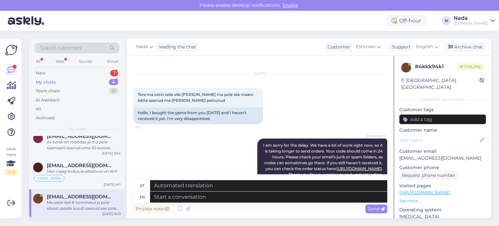
scroll to position [0, 0]
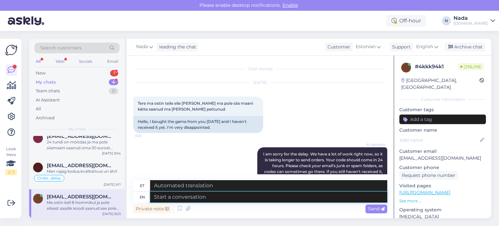
click at [241, 197] on textarea at bounding box center [268, 196] width 237 height 11
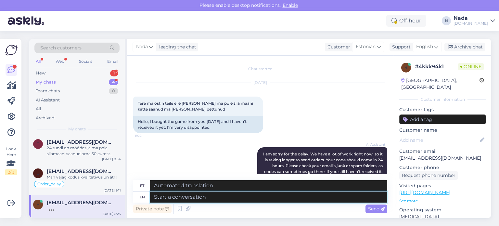
paste textarea "Please share with us your order number if you still haven't received it."
type textarea "Please share with us your order number if you still haven't received it."
type textarea "Palun jagage meiega oma tellimuse numbrit, kui te pole seda ikka veel kätte saa…"
type textarea "Please share with us your order number if you still haven't received it."
click at [378, 209] on span "Send" at bounding box center [376, 208] width 17 height 6
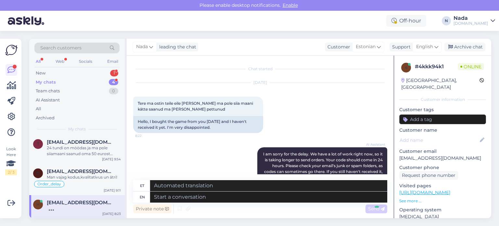
scroll to position [36, 0]
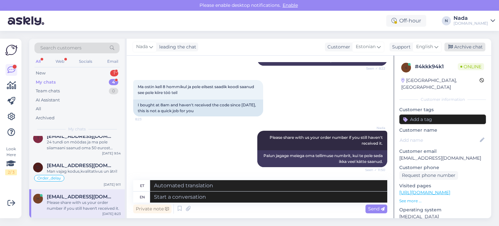
click at [464, 49] on div "Archive chat" at bounding box center [464, 47] width 41 height 9
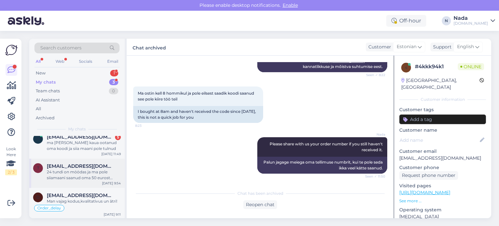
scroll to position [7, 0]
click at [97, 195] on span "dace34745@gmail.com" at bounding box center [81, 195] width 68 height 6
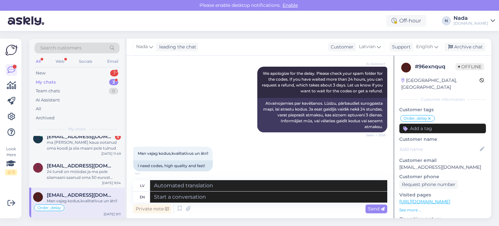
scroll to position [5434, 0]
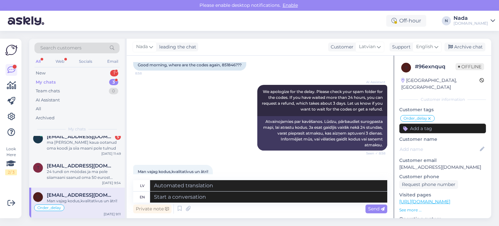
click at [230, 70] on div "Good morning, where are the codes again, 851846???" at bounding box center [189, 64] width 113 height 11
drag, startPoint x: 230, startPoint y: 139, endPoint x: 240, endPoint y: 145, distance: 11.7
click at [230, 70] on div "Good morning, where are the codes again, 851846???" at bounding box center [189, 64] width 113 height 11
copy div "851846"
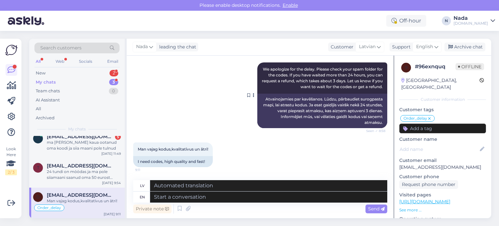
scroll to position [5401, 0]
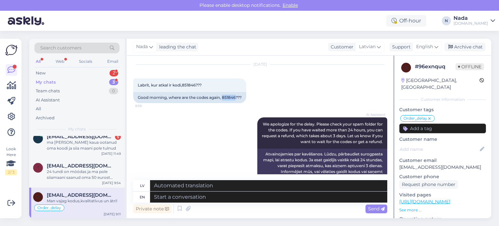
drag, startPoint x: 378, startPoint y: 96, endPoint x: 271, endPoint y: 84, distance: 107.1
click at [271, 28] on div "Nada Hello there! Thank you for your patience. Your order is currently being fu…" at bounding box center [322, 14] width 130 height 25
copy span "Hello there! Thank you for your patience. Your order is currently being fulfill…"
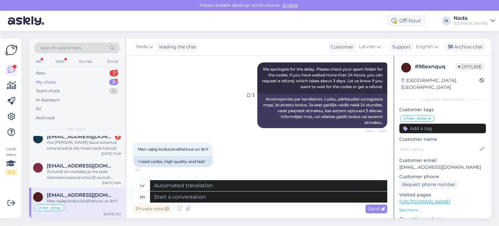
scroll to position [5531, 0]
click at [238, 196] on textarea at bounding box center [268, 196] width 237 height 11
paste textarea "Hello there! Thank you for your patience. Your order is currently being fulfill…"
type textarea "Hello there! Thank you for your patience. Your order is currently being fulfill…"
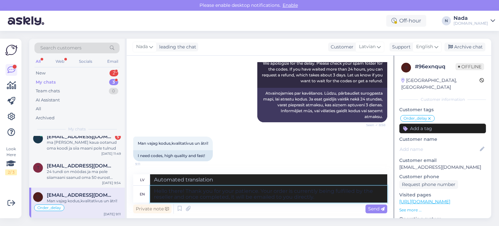
type textarea "Sveiki! Paldies par jūsu pacietību. Jūsu pasūtījumu pašlaik izpilda tālākpārdev…"
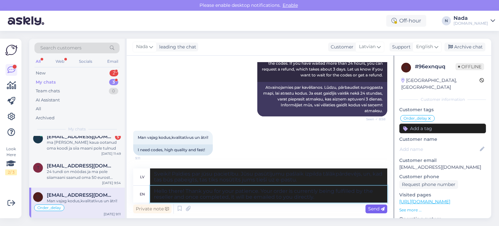
type textarea "Hello there! Thank you for your patience. Your order is currently being fulfill…"
click at [378, 208] on span "Send" at bounding box center [376, 208] width 17 height 6
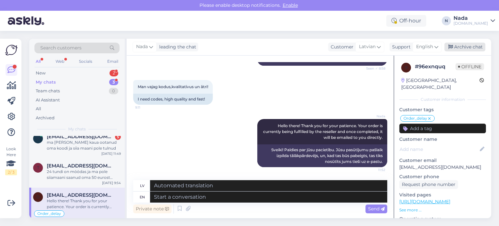
click at [461, 48] on div "Archive chat" at bounding box center [464, 47] width 41 height 9
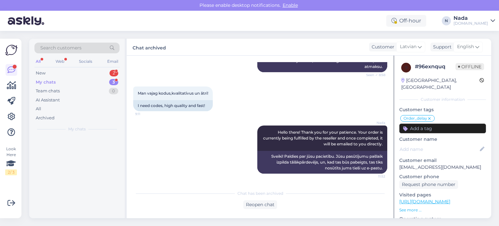
scroll to position [5587, 0]
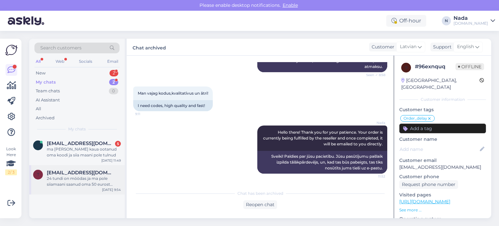
click at [82, 178] on div "24 tundi on möödas ja ma pole siiamaani saanud oma 50 eurost valoranti punktide…" at bounding box center [84, 181] width 74 height 12
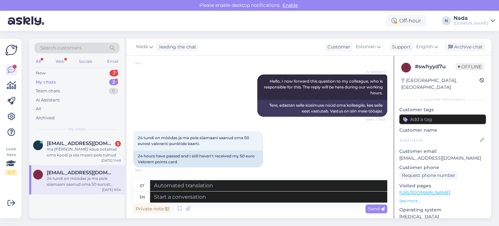
scroll to position [347, 0]
click at [249, 196] on textarea at bounding box center [268, 196] width 237 height 11
paste textarea "Please share with us your order number if you still haven't received it."
type textarea "Please share with us your order number if you still haven't received it."
type textarea "Palun jagage meiega oma tellimuse numbrit, kui te pole seda ikka veel kätte saa…"
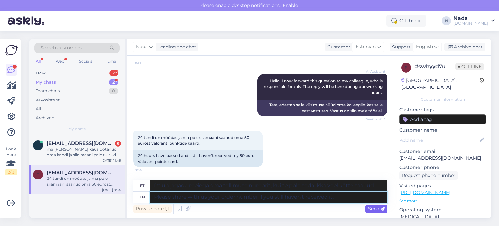
type textarea "Please share with us your order number if you still haven't received it."
click at [379, 208] on span "Send" at bounding box center [376, 208] width 17 height 6
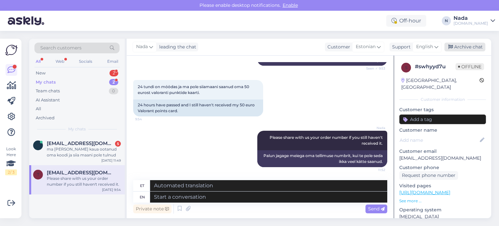
click at [460, 49] on div "Archive chat" at bounding box center [464, 47] width 41 height 9
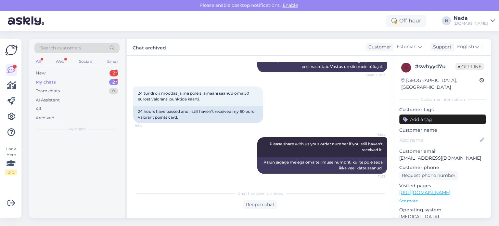
scroll to position [391, 0]
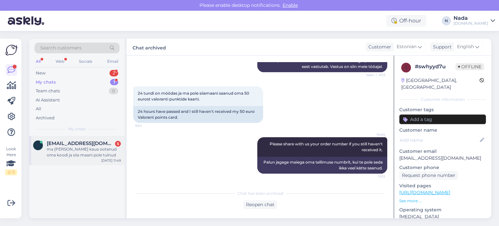
click at [77, 152] on div "ma [PERSON_NAME] kaua ootanud oma koodi ja siia maani pole tulnud" at bounding box center [84, 152] width 74 height 12
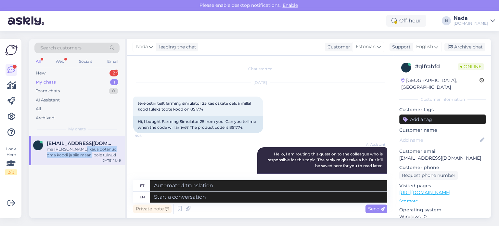
scroll to position [2739, 0]
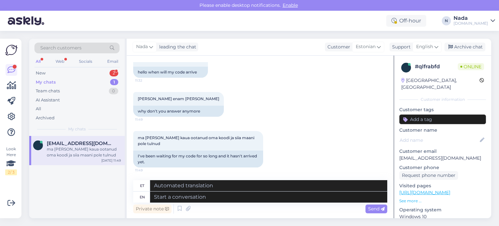
click at [314, 155] on div "ma olen nii kaua ootanud oma koodi ja siia maani pole tulnud 11:49 I've been wa…" at bounding box center [260, 149] width 254 height 51
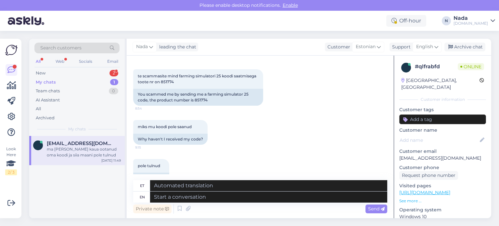
scroll to position [2414, 0]
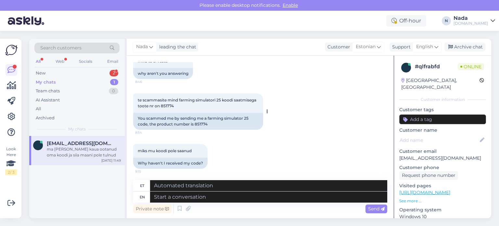
click at [203, 126] on div "You scammed me by sending me a farming simulator 25 code, the product number is…" at bounding box center [198, 121] width 130 height 17
click at [203, 125] on div "You scammed me by sending me a farming simulator 25 code, the product number is…" at bounding box center [198, 121] width 130 height 17
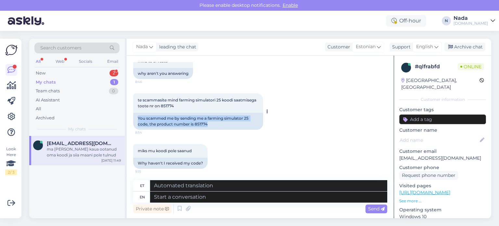
click at [203, 125] on div "You scammed me by sending me a farming simulator 25 code, the product number is…" at bounding box center [198, 121] width 130 height 17
click at [67, 74] on div "New 2" at bounding box center [76, 72] width 85 height 9
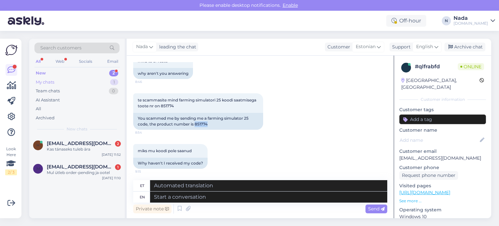
click at [58, 79] on div "My chats 1" at bounding box center [76, 82] width 85 height 9
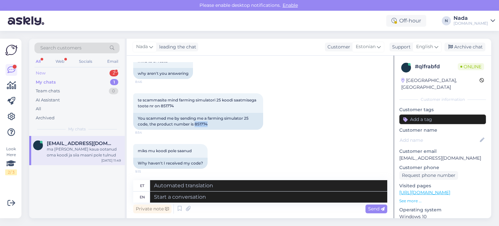
click at [59, 73] on div "New 2" at bounding box center [76, 72] width 85 height 9
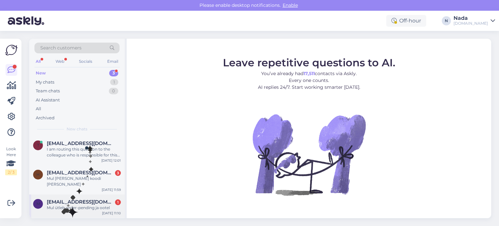
drag, startPoint x: 72, startPoint y: 205, endPoint x: 121, endPoint y: 209, distance: 49.8
click at [78, 206] on div "m [EMAIL_ADDRESS][DOMAIN_NAME] 1 Mul ütleb order-pending ja ootel [DATE] 11:10" at bounding box center [76, 205] width 95 height 23
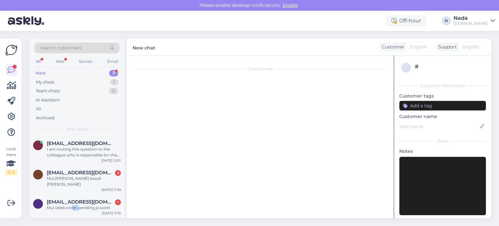
scroll to position [129, 0]
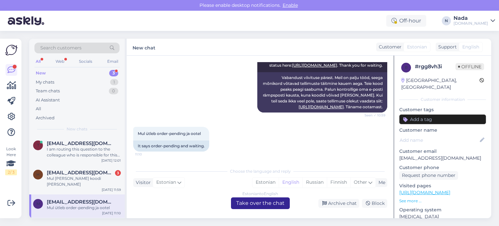
click at [262, 204] on div "Estonian to English Take over the chat" at bounding box center [260, 203] width 59 height 12
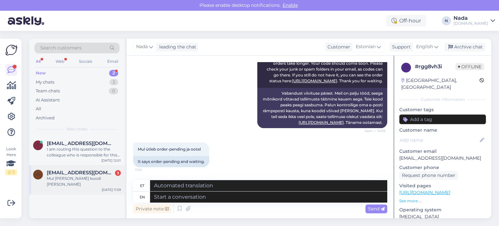
click at [97, 176] on div "Mul [PERSON_NAME] koodi [PERSON_NAME]" at bounding box center [84, 181] width 74 height 12
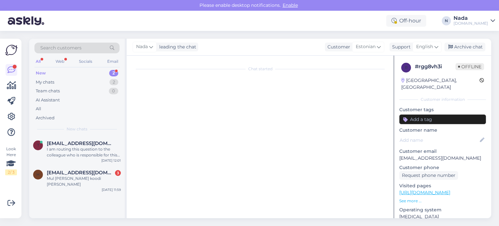
scroll to position [517, 0]
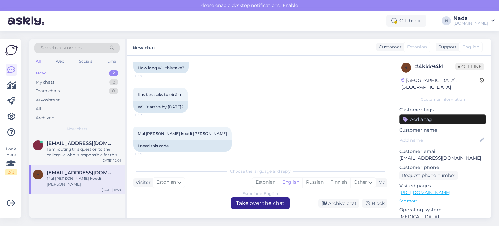
click at [257, 205] on div "Estonian to English Take over the chat" at bounding box center [260, 203] width 59 height 12
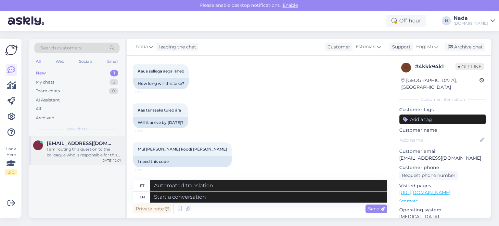
click at [88, 153] on div "I am routing this question to the colleague who is responsible for this topic. …" at bounding box center [84, 152] width 74 height 12
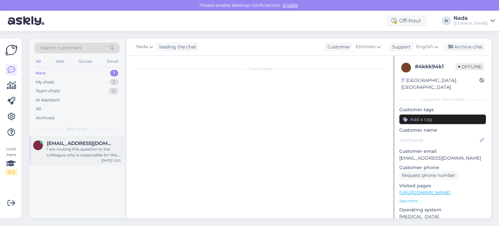
scroll to position [0, 0]
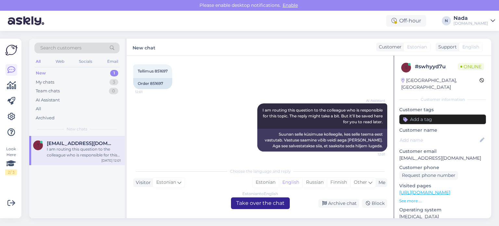
click at [270, 207] on div "Estonian to English Take over the chat" at bounding box center [260, 203] width 59 height 12
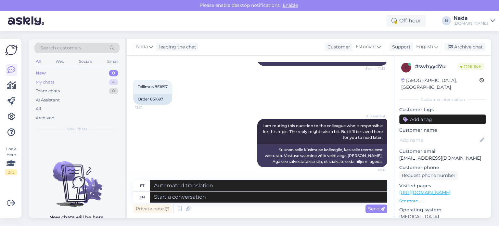
click at [60, 82] on div "My chats 4" at bounding box center [76, 82] width 85 height 9
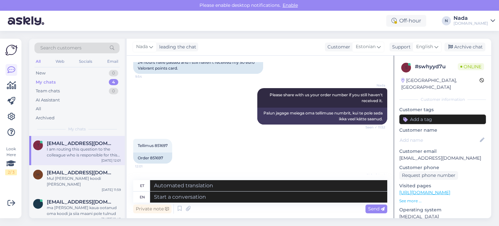
scroll to position [434, 0]
click at [159, 163] on div "Order 851697" at bounding box center [152, 158] width 39 height 11
copy div "851697"
click at [83, 171] on span "[EMAIL_ADDRESS][DOMAIN_NAME]" at bounding box center [81, 172] width 68 height 6
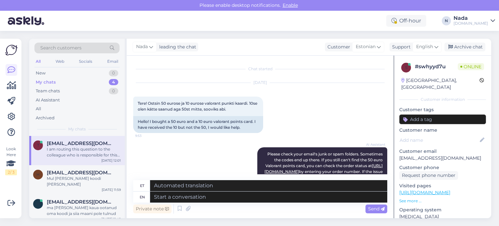
scroll to position [501, 0]
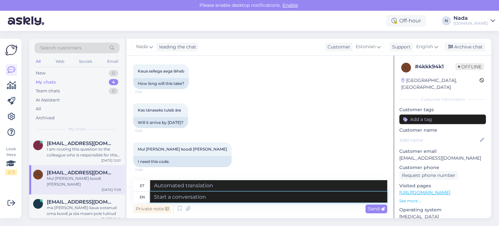
click at [251, 199] on textarea at bounding box center [268, 196] width 237 height 11
paste textarea "Hello there! Thank you for your patience. Your order is currently being fulfill…"
type textarea "Hello there! Thank you for your patience. Your order is currently being fulfill…"
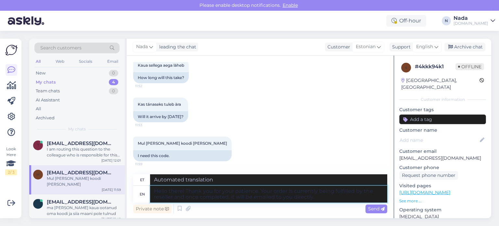
type textarea "Tere! Täname teid kannatlikkuse eest. Edasimüüja täidab teie tellimust ja kui s…"
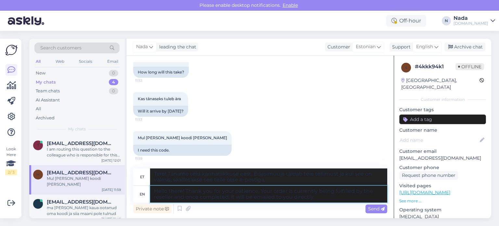
drag, startPoint x: 322, startPoint y: 198, endPoint x: 87, endPoint y: 170, distance: 236.7
click at [87, 170] on div "Search customers All Web Socials Email New 0 My chats 4 Team chats 0 AI Assista…" at bounding box center [260, 128] width 462 height 179
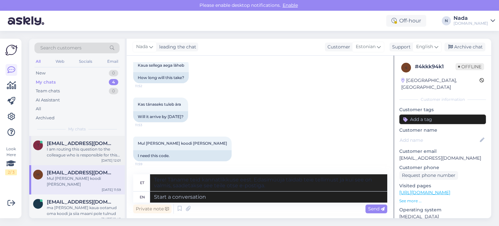
drag, startPoint x: 85, startPoint y: 153, endPoint x: 88, endPoint y: 153, distance: 3.6
click at [85, 153] on div "I am routing this question to the colleague who is responsible for this topic. …" at bounding box center [84, 152] width 74 height 12
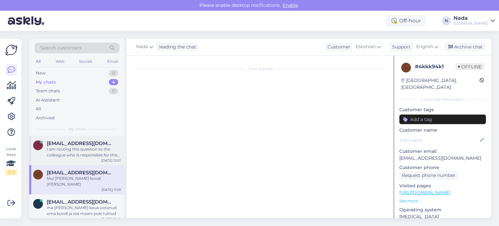
scroll to position [499, 0]
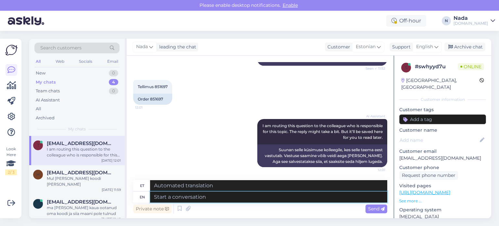
click at [206, 199] on textarea at bounding box center [268, 196] width 237 height 11
paste textarea "Hello there! Thank you for your patience. Your order is currently being fulfill…"
type textarea "Hello there! Thank you for your patience. Your order is currently being fulfill…"
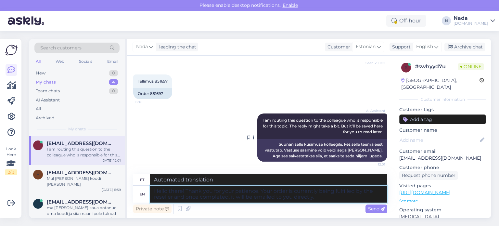
type textarea "Tere! Täname teid kannatlikkuse eest. Edasimüüja täidab teie tellimust ja kui s…"
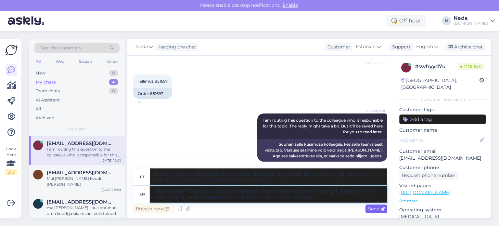
type textarea "Hello there! Thank you for your patience. Your order is currently being fulfill…"
click at [380, 207] on icon at bounding box center [382, 209] width 4 height 4
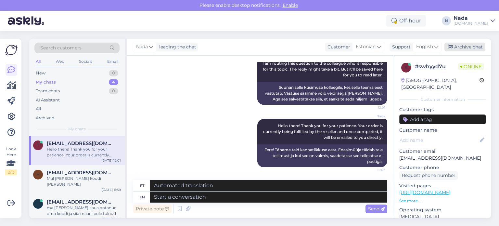
click at [467, 48] on div "Archive chat" at bounding box center [464, 47] width 41 height 9
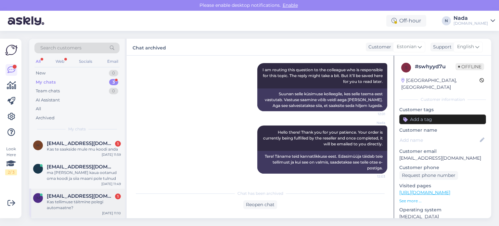
click at [98, 202] on div "Kas tellimuse täitmine polegi automaatne?" at bounding box center [84, 205] width 74 height 12
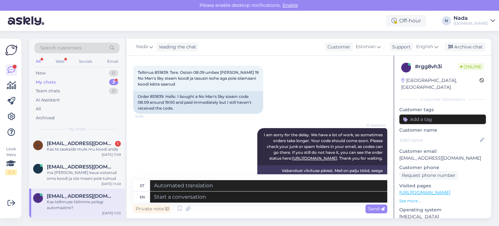
scroll to position [23, 0]
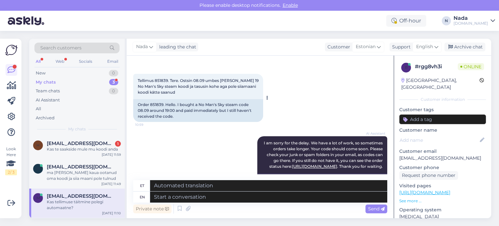
click at [154, 103] on div "Order 851839. Hello. I bought a No Man's Sky steam code 08.09 around 19:00 and …" at bounding box center [198, 110] width 130 height 23
click at [154, 102] on div "Order 851839. Hello. I bought a No Man's Sky steam code 08.09 around 19:00 and …" at bounding box center [198, 110] width 130 height 23
copy div "851839"
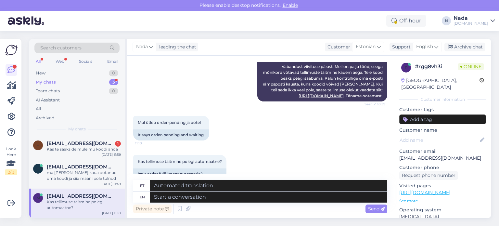
scroll to position [153, 0]
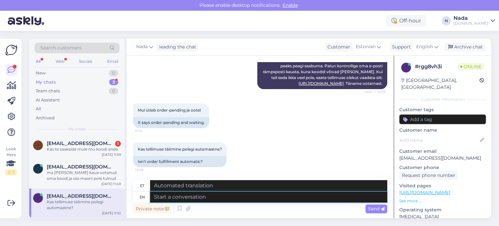
click at [245, 200] on textarea at bounding box center [268, 196] width 237 height 11
type textarea "Hello the"
type textarea "Tere"
type textarea "Hello there"
type textarea "Tere!"
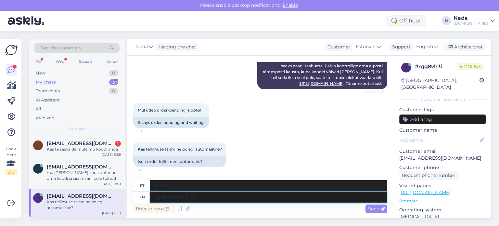
type textarea "Hello there! No, o"
type textarea "Tere! Ei,"
type textarea "Hello there! No, order"
type textarea "Tere! Ei, tellin"
type textarea "Hello there! No, order fulfillement is"
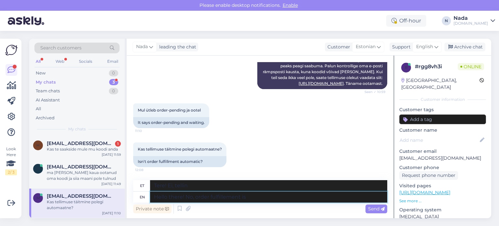
type textarea "Tere! Ei, tellimuse täitmine"
type textarea "Hello there! No, order fulfillement is n"
type textarea "Tere! Ei, tellimuse täitmine on pooleli."
type textarea "Hello there! No, order fulfillement is not"
type textarea "Tere! Ei, tellimuse täitmine ei ole"
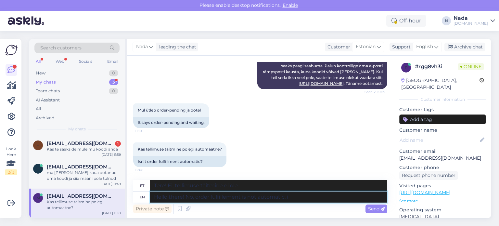
type textarea "Hello there! No, order fulfillement is not automatic, it"
type textarea "Tere! Ei, tellimuse täitmine ei ole automaatne."
type textarea "Hello there! No, order fulfillement is not automatic, it's do"
type textarea "Tere! Ei, tellimuse täitmine ei ole automaatne, see on"
type textarea "Hello there! No, order fulfillement is not automatic, it's done b"
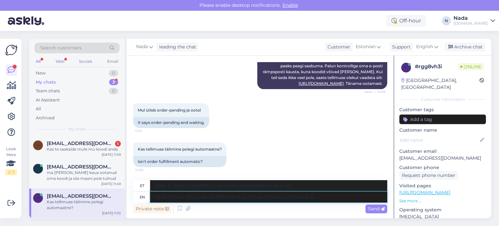
type textarea "Tere! Ei, tellimuse täitmine ei ole automaatne, see on tehtud."
type textarea "Hello there! No, order fulfillement is not automatic, it's done by th"
type textarea "Tere! Ei, tellimuse täitmine ei ole automaatne, seda teeb"
type textarea "Hello there! No, order fulfillement is not automatic, it's done by the reseller"
type textarea "Tere! Ei, tellimuse täitmine ei ole automaatne, seda teeb edasimüüja."
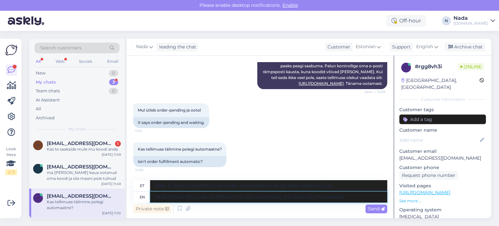
click at [361, 197] on textarea "Hello there! No, order fulfillment is not automatic, it's done by the reseller" at bounding box center [268, 196] width 237 height 11
paste textarea "Hello there! Thank you for your patience. Your order is currently being fulfill…"
type textarea "Hello there! No, order fulfillment is not automatic, it's done by the reseller.…"
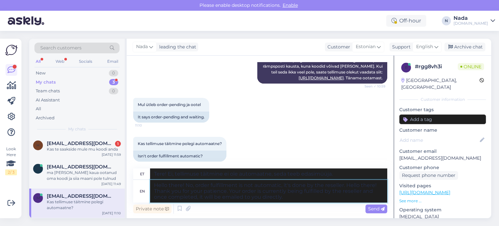
type textarea "Tere! Ei, tellimuse täitmine ei ole automaatne, seda teeb edasimüüja. Tere! Tän…"
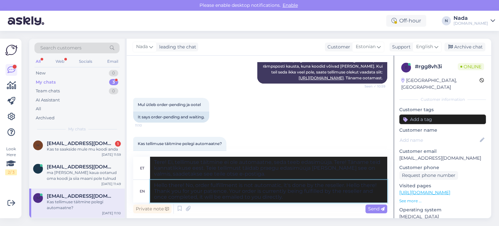
drag, startPoint x: 231, startPoint y: 191, endPoint x: 343, endPoint y: 186, distance: 111.4
click at [343, 186] on textarea "Hello there! No, order fulfillment is not automatic, it's done by the reseller.…" at bounding box center [268, 191] width 237 height 23
type textarea "Hello there! No, order fulfillment is not automatic, it's done by the reseller,…"
type textarea "Tere! Ei, tellimuse täitmine ei ole automaatne, seda teeb edasimüüja. Meie tell…"
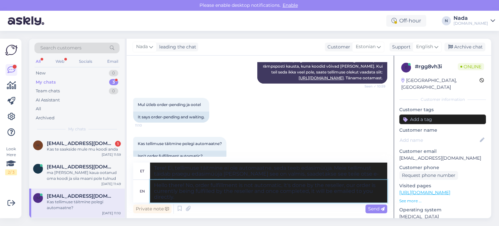
type textarea "Hello there! No, order fulfillment is not automatic, it's done by the reseller,…"
type textarea "Tere! Ei, tellimuse täitmine ei ole automaatne, seda teeb edasimüüja. Teie tell…"
type textarea "Hello there! No, order fulfillment is not automatic, it's done by the reseller,…"
type textarea "Tere! Ei, tellimuse täitmine ei ole automaatne, seda teeb edasimüüja [PERSON_NA…"
type textarea "Hello there! No, order fulfillment is not automatic, it's done by the reseller,…"
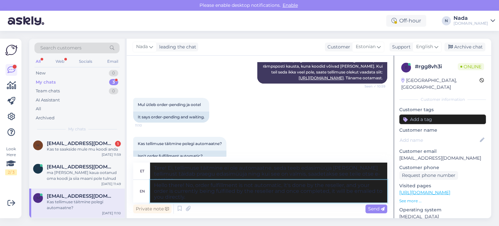
type textarea "Tere! Ei, tellimuse täitmine ei ole automaatne, seda teeb edasimüüja [PERSON_NA…"
type textarea "Hello there! No, order fulfillment is not automatic, it's done by the reseller,…"
click at [373, 207] on span "Send" at bounding box center [376, 208] width 17 height 6
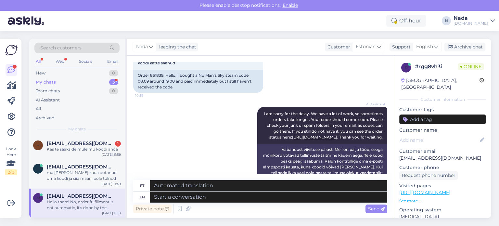
scroll to position [26, 0]
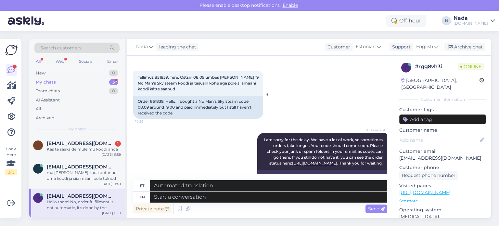
click at [157, 101] on div "Order 851839. Hello. I bought a No Man's Sky steam code 08.09 around 19:00 and …" at bounding box center [198, 107] width 130 height 23
copy div "851839"
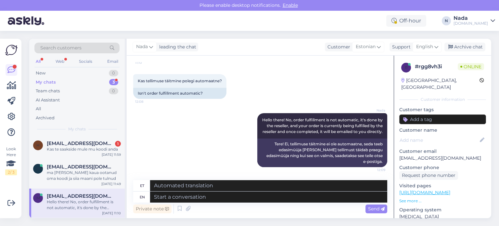
scroll to position [221, 0]
click at [457, 44] on div "Archive chat" at bounding box center [464, 47] width 41 height 9
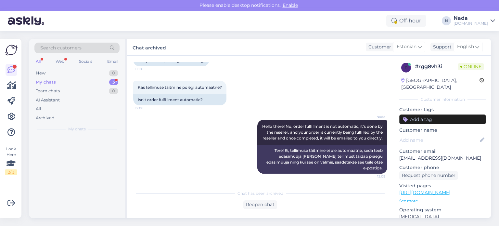
scroll to position [214, 0]
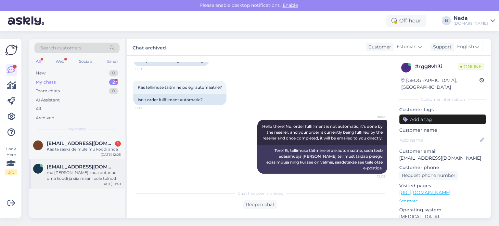
click at [97, 167] on span "[EMAIL_ADDRESS][DOMAIN_NAME]" at bounding box center [81, 167] width 68 height 6
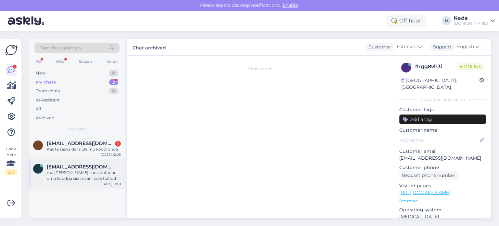
scroll to position [2739, 0]
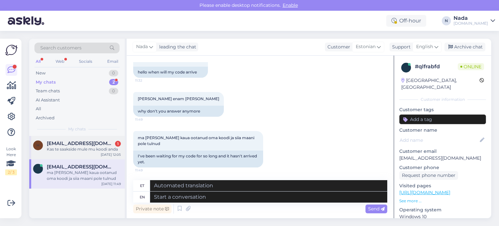
click at [101, 154] on div "h [EMAIL_ADDRESS][DOMAIN_NAME] 1 Kas te saakside mule mu koodi anda [DATE] 12:05" at bounding box center [76, 147] width 95 height 23
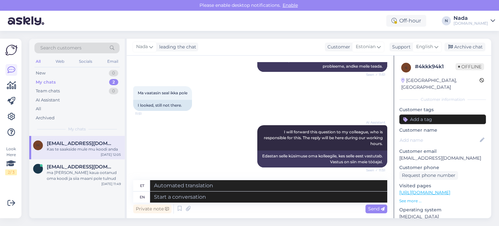
scroll to position [378, 0]
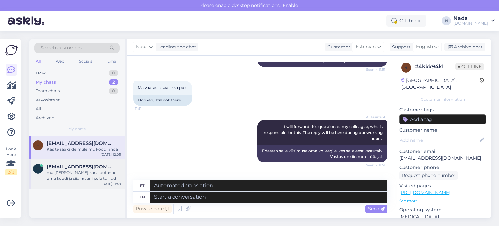
click at [109, 176] on div "ma [PERSON_NAME] kaua ootanud oma koodi ja siia maani pole tulnud" at bounding box center [84, 175] width 74 height 12
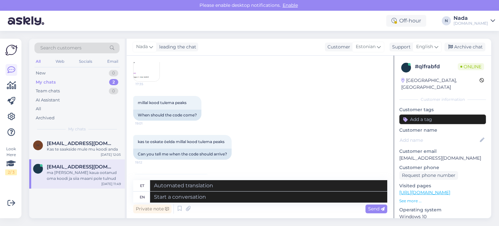
scroll to position [1667, 0]
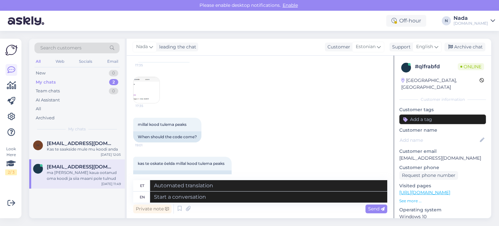
click at [153, 93] on img at bounding box center [146, 90] width 26 height 26
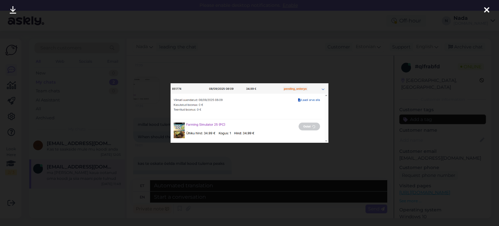
click at [223, 163] on div at bounding box center [249, 113] width 499 height 226
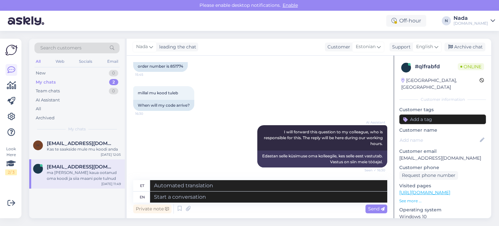
scroll to position [1310, 0]
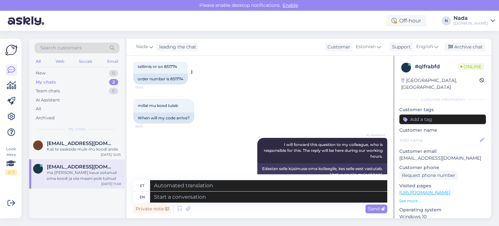
click at [175, 81] on div "order number is 851774" at bounding box center [160, 78] width 55 height 11
click at [176, 80] on div "order number is 851774" at bounding box center [160, 78] width 55 height 11
copy div "851774"
click at [260, 198] on textarea at bounding box center [268, 196] width 237 height 11
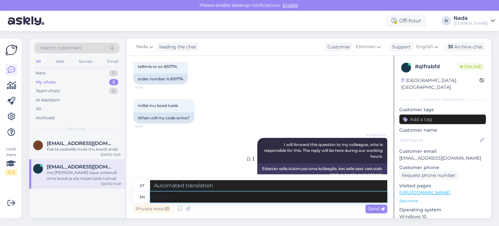
type textarea "Hello th"
type textarea "Tere"
type textarea "Hello there,"
type textarea "Tere,"
type textarea "Hello there, once y"
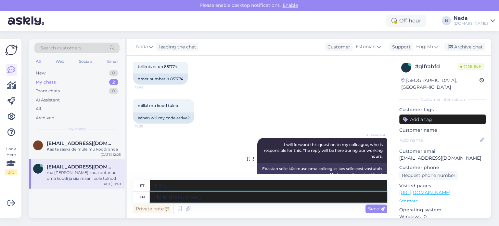
type textarea "Tere, kord"
type textarea "Hello there, once your or"
type textarea "Tere, [PERSON_NAME]"
type textarea "Hello there, once your order i"
type textarea "Tere, [PERSON_NAME] tellimus on tehtud"
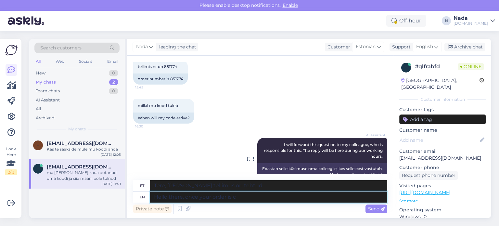
type textarea "Hello there, once your order is co"
type textarea "Tere, [PERSON_NAME] tellimus on kätte saadud"
type textarea "Hello there, once your order is completed, it"
type textarea "Tere, [PERSON_NAME] tellimus on valmis, siis"
type textarea "Hello there, once your order is completed, it will be delivered to"
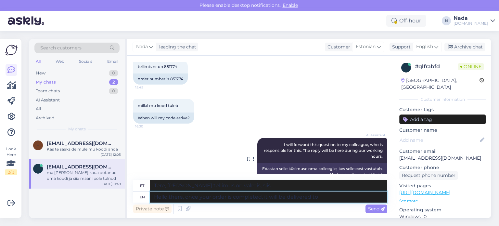
type textarea "Tere, [PERSON_NAME] tellimus on esitatud, toimetatakse see [PERSON_NAME]."
type textarea "Hello there, once your order is completed, it will be delivered to y"
type textarea "Tere, [PERSON_NAME] tellimus on esitatud, toimetatakse see teie aadressile"
type textarea "Hello there, once your order is completed, it will be delivered to you"
type textarea "Tere, [PERSON_NAME] tellimus on esitatud, toimetatakse see teile [PERSON_NAME]."
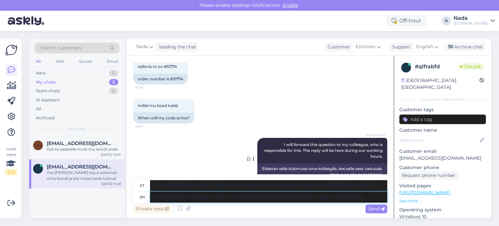
type textarea "Hello there, once your order is completed, it will be delivered to you immediat…"
type textarea "Tere, [PERSON_NAME] tellimus on esitatud, toimetatakse see teile koheselt [PERS…"
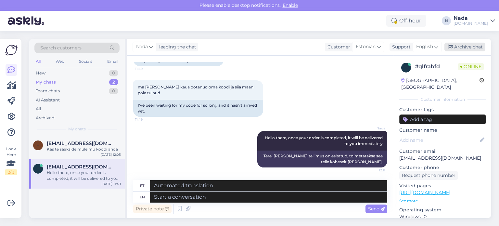
click at [454, 43] on div "Archive chat" at bounding box center [464, 47] width 41 height 9
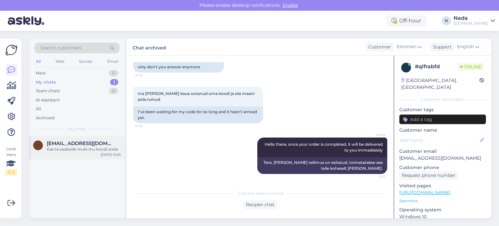
click at [108, 149] on div "Kas te saakside mule mu koodi anda" at bounding box center [84, 149] width 74 height 6
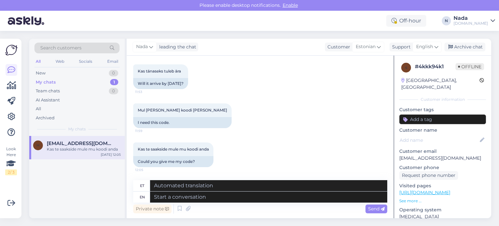
drag, startPoint x: 467, startPoint y: 47, endPoint x: 403, endPoint y: 63, distance: 66.1
click at [466, 47] on div "Archive chat" at bounding box center [464, 47] width 41 height 9
